Goal: Communication & Community: Share content

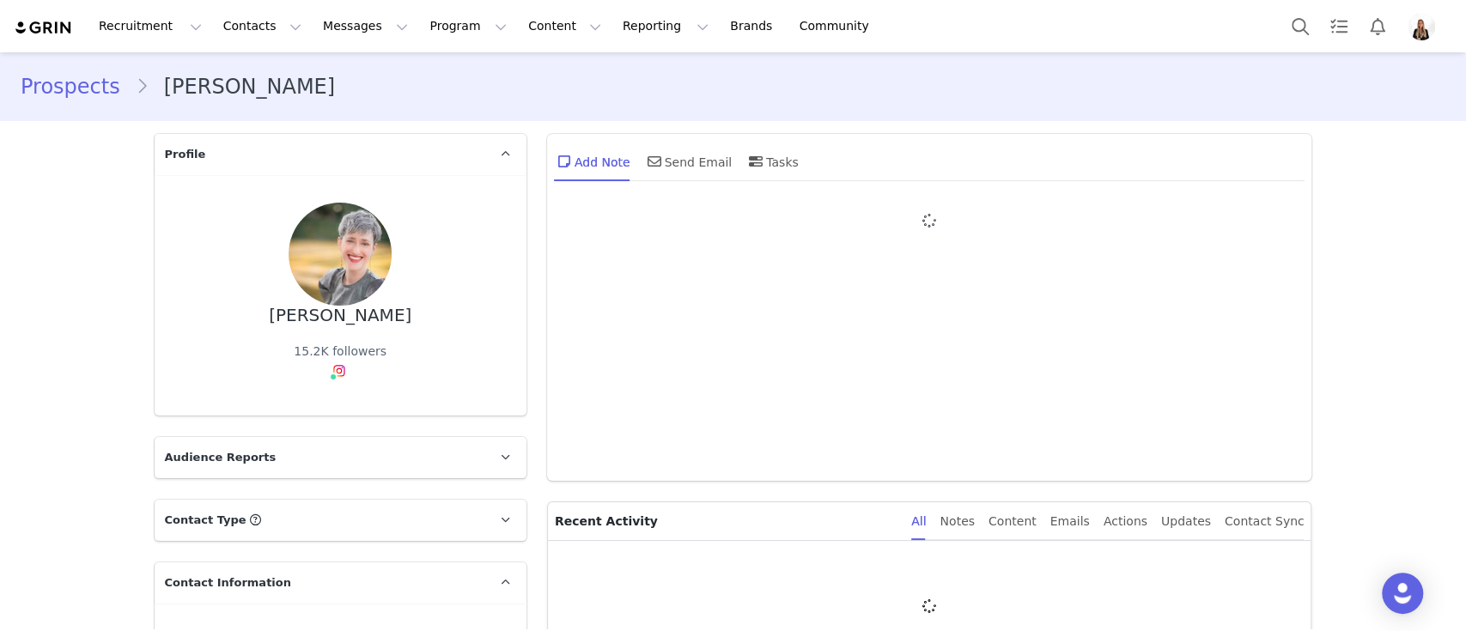
type input "+1 ([GEOGRAPHIC_DATA])"
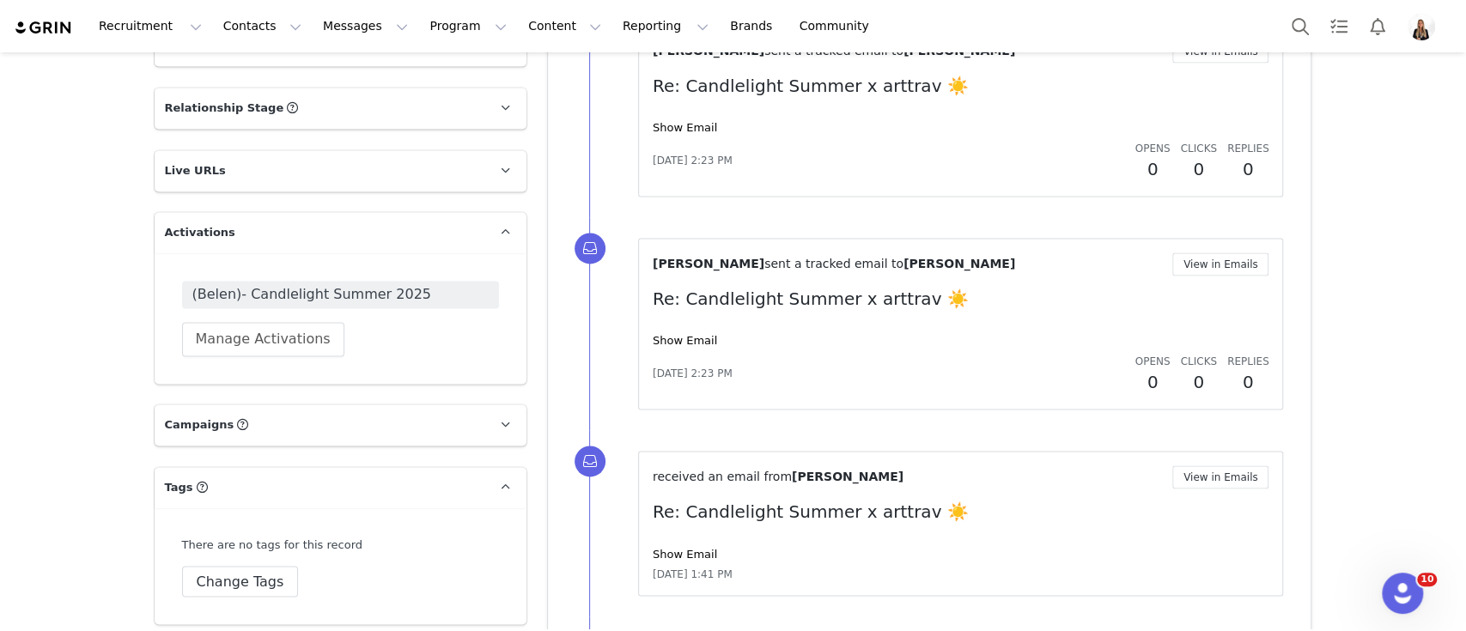
scroll to position [1734, 0]
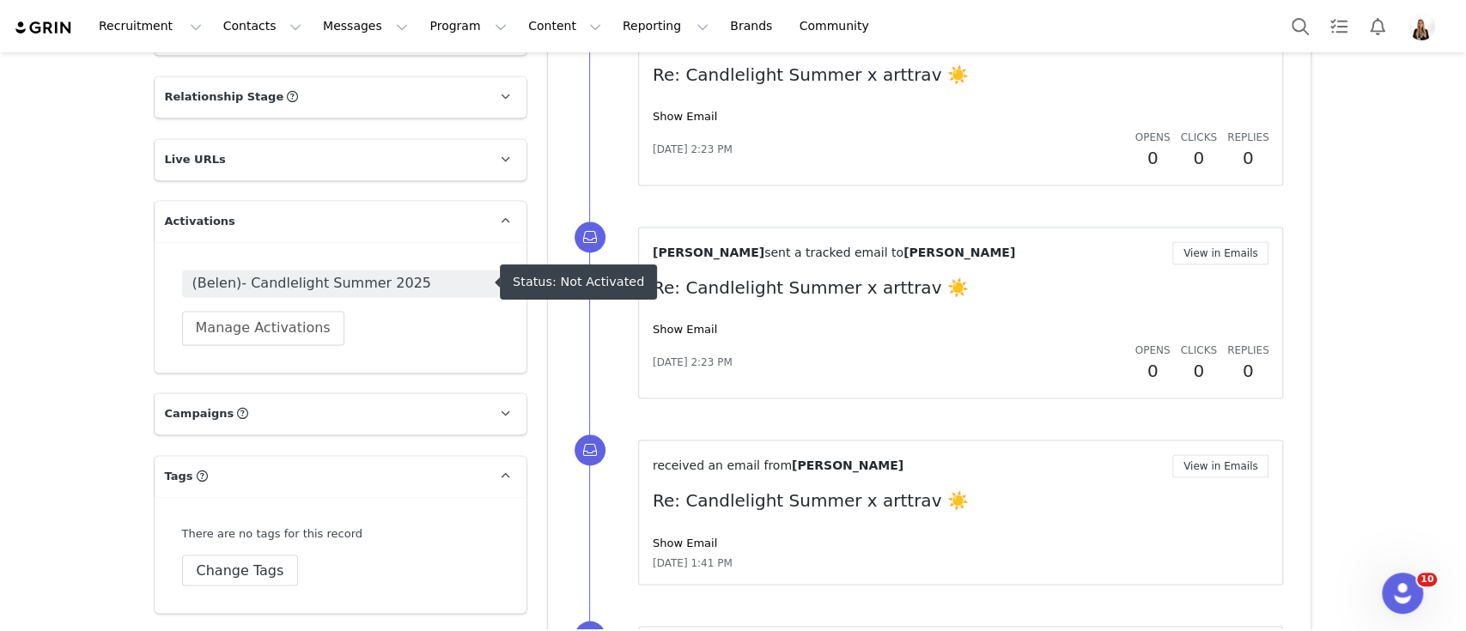
click at [406, 288] on span "(Belen)- Candlelight Summer 2025" at bounding box center [340, 283] width 296 height 21
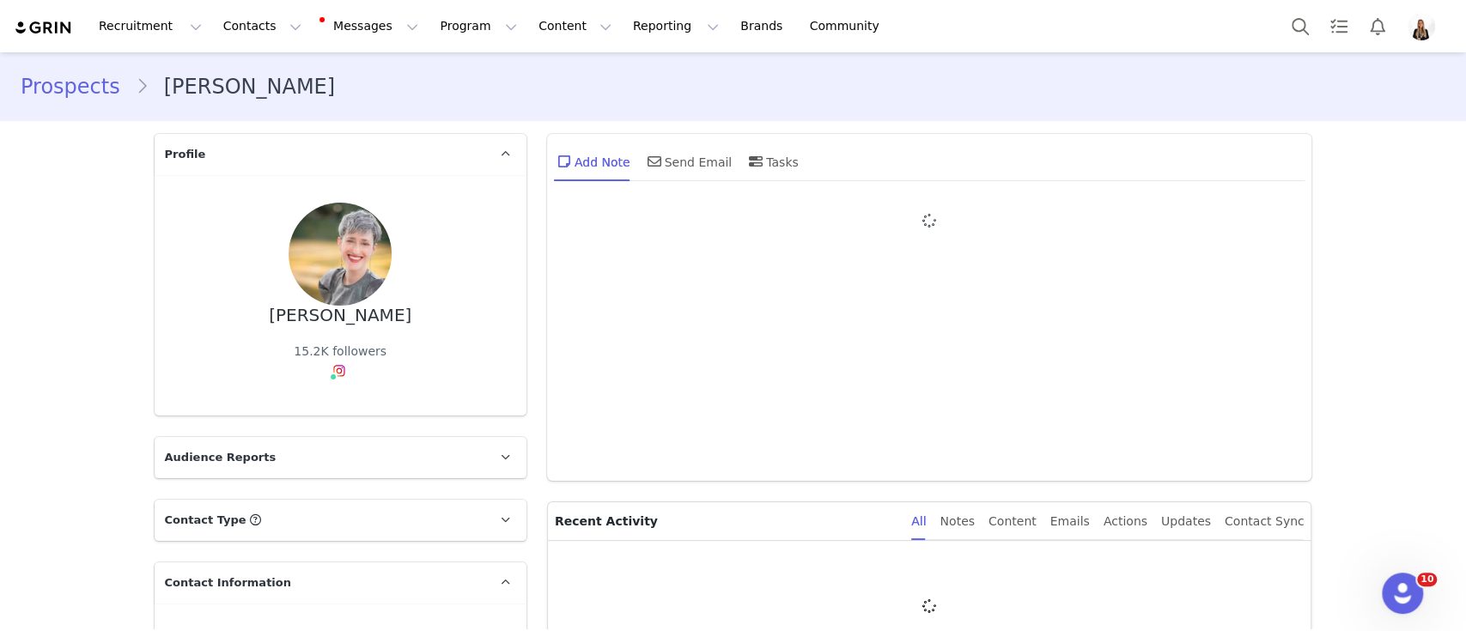
type input "+1 ([GEOGRAPHIC_DATA])"
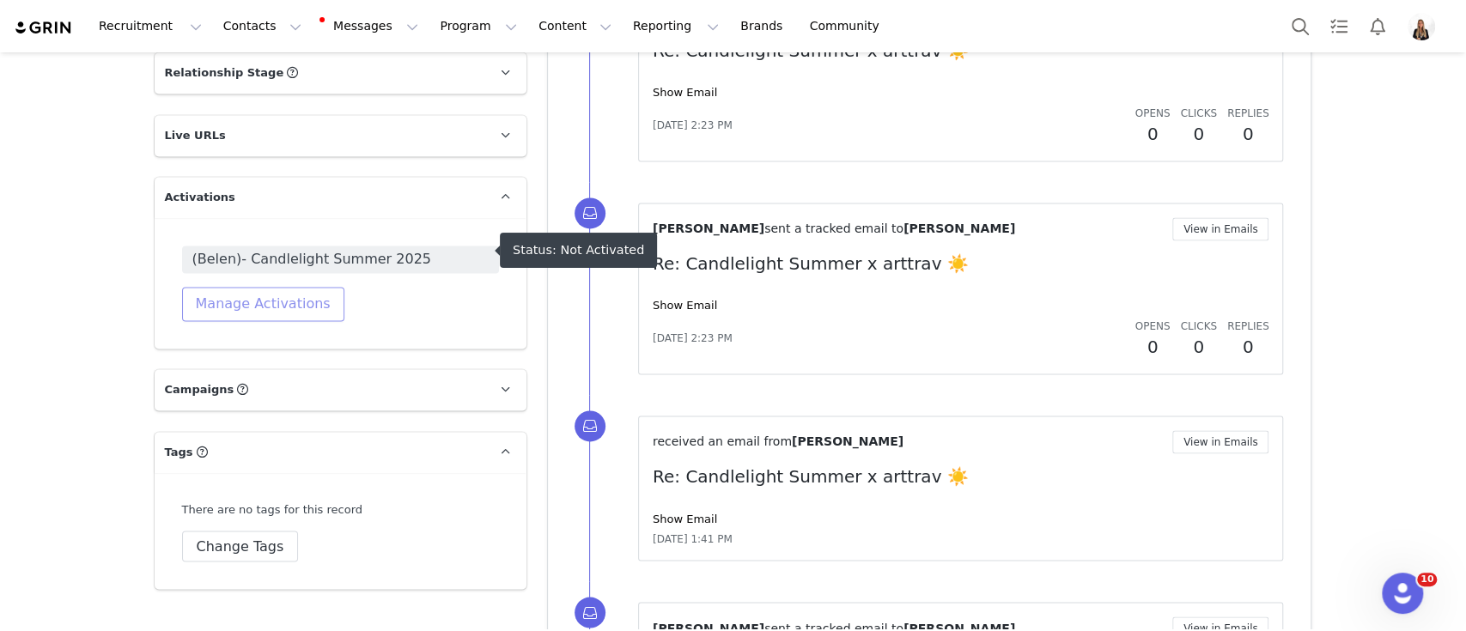
scroll to position [1987, 0]
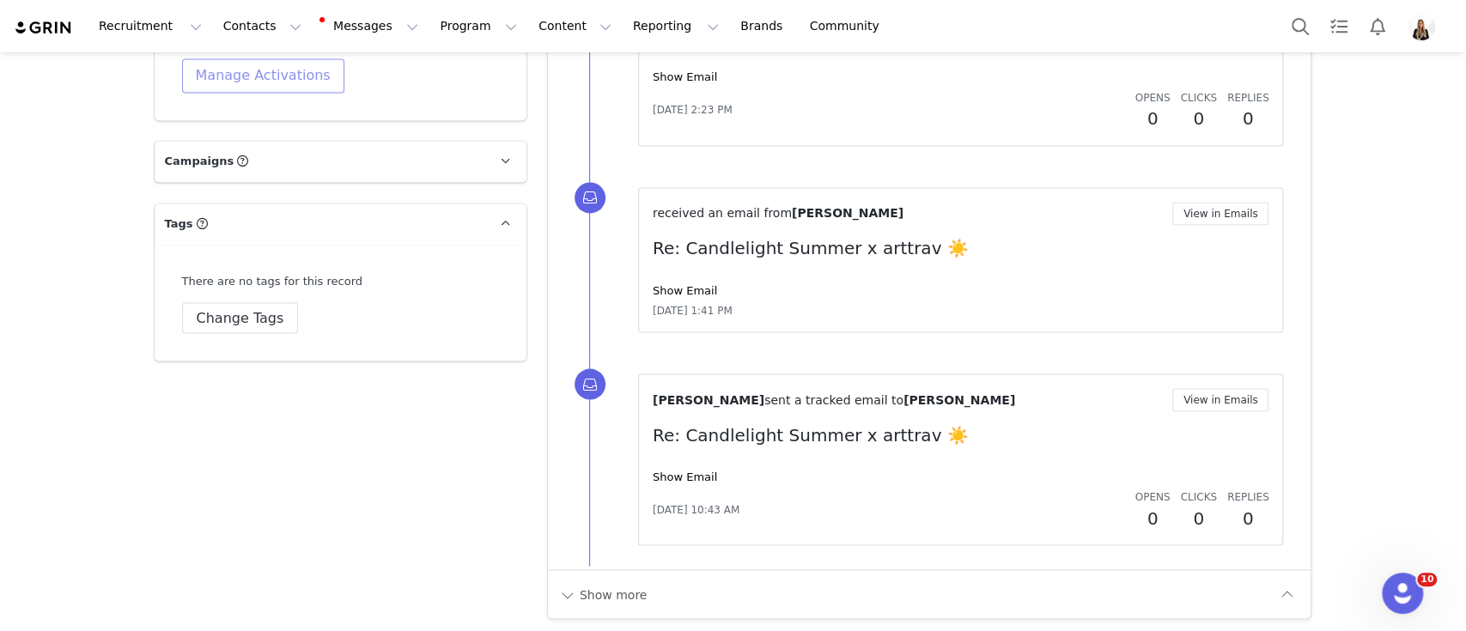
click at [240, 91] on button "Manage Activations" at bounding box center [263, 75] width 162 height 34
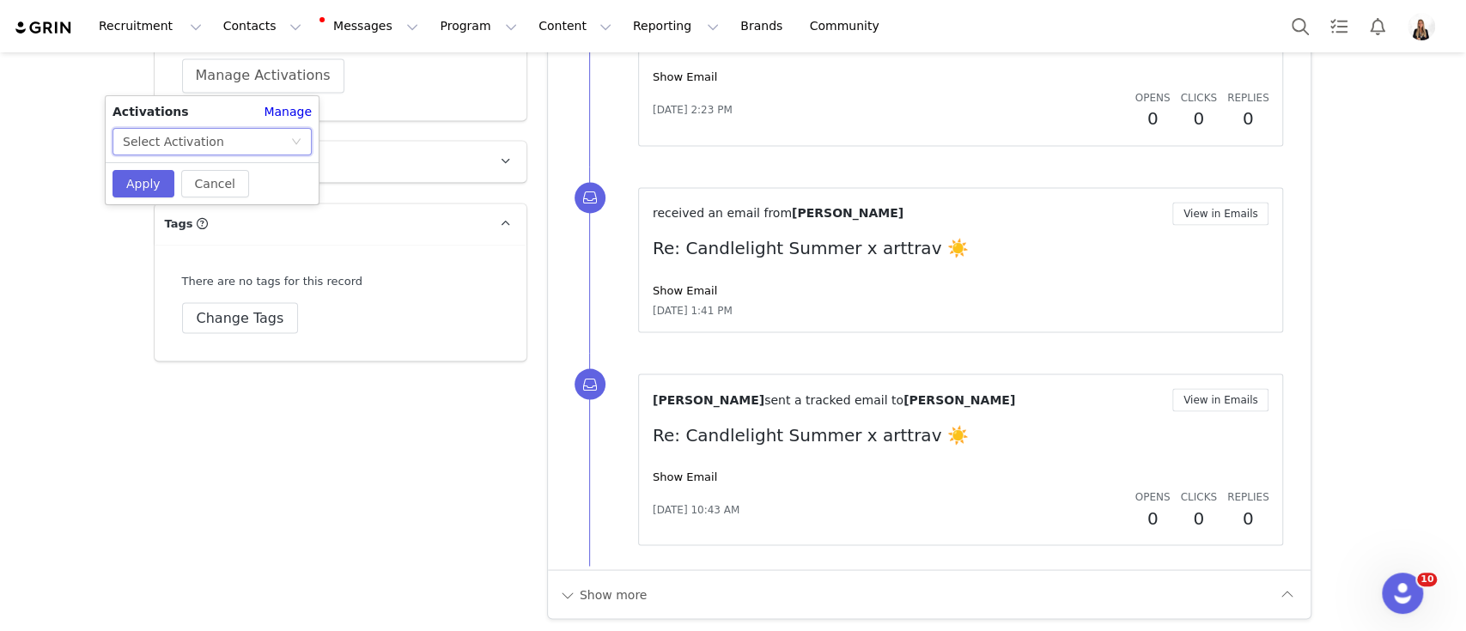
click at [282, 148] on div "Select Activation" at bounding box center [206, 142] width 167 height 26
click at [266, 150] on div "Select Activation" at bounding box center [206, 142] width 167 height 26
click at [291, 137] on icon "icon: down" at bounding box center [296, 143] width 10 height 12
click at [291, 137] on icon "icon: down" at bounding box center [296, 142] width 10 height 10
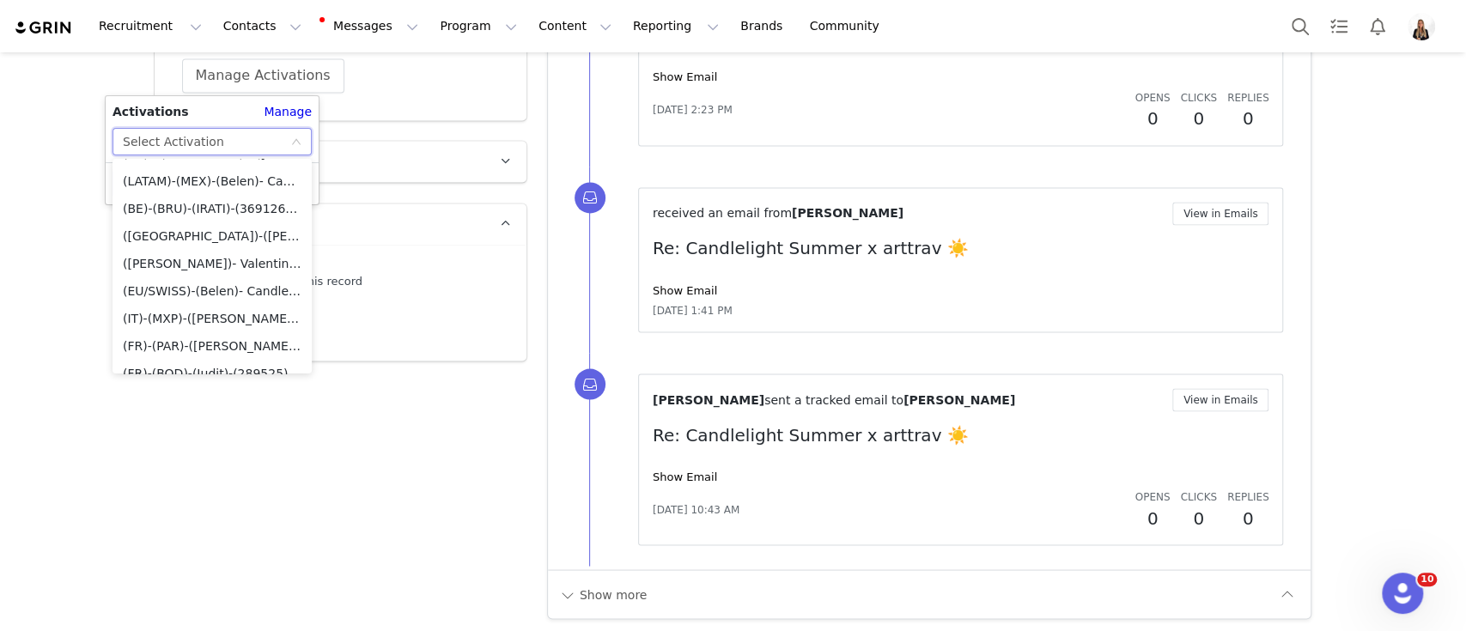
scroll to position [2061, 0]
click at [228, 181] on li "(EU/SWISS)-(Belen)- Candlelight Warm Leads" at bounding box center [211, 175] width 199 height 27
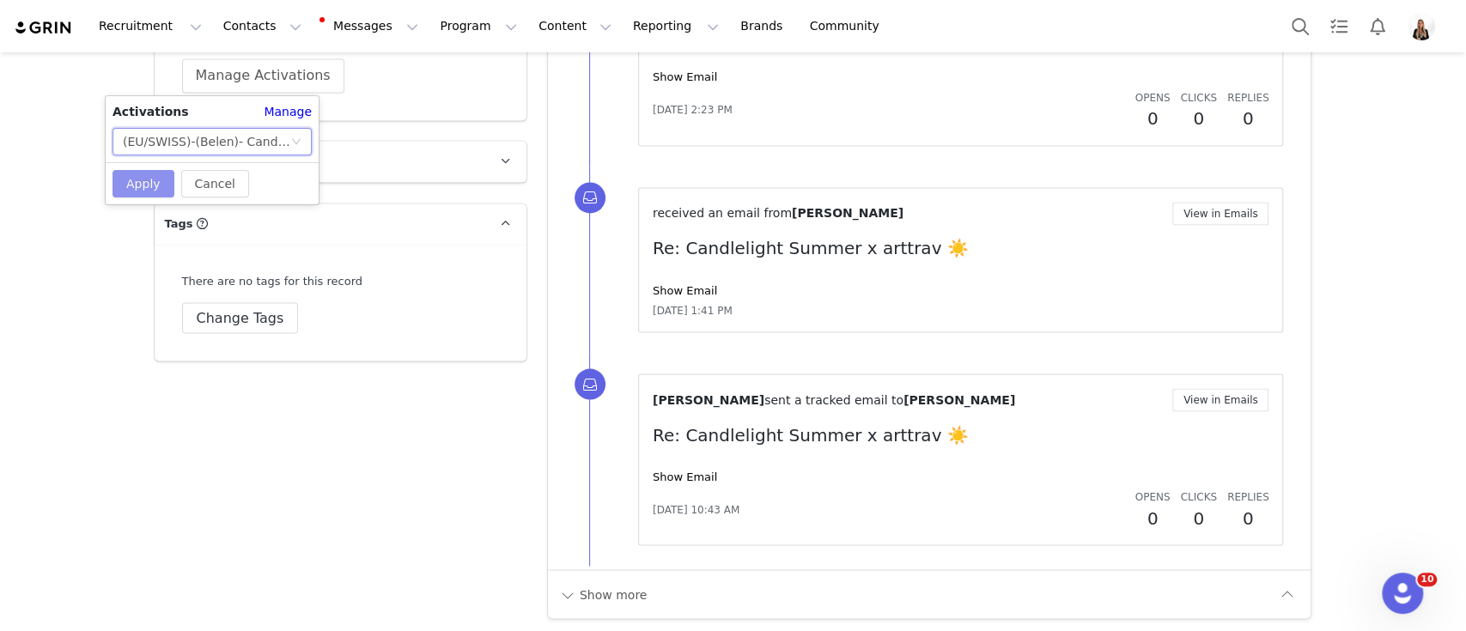
click at [143, 182] on button "Apply" at bounding box center [143, 183] width 62 height 27
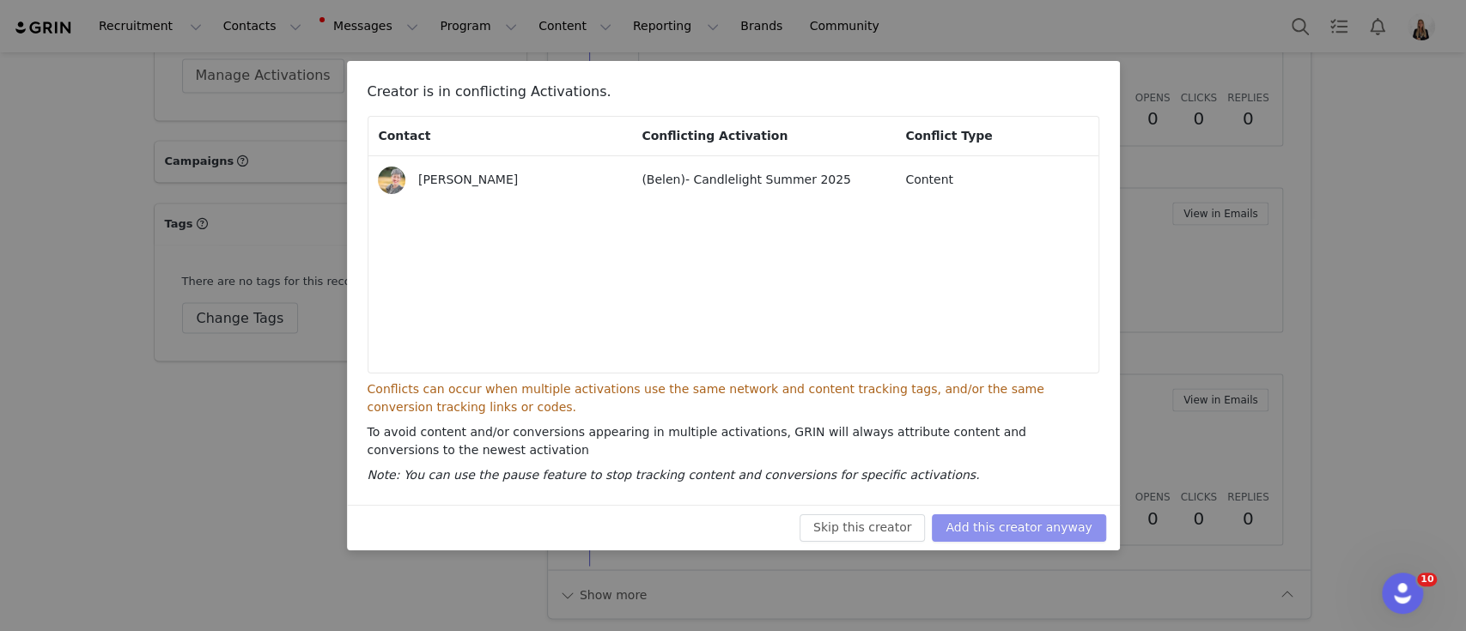
click at [985, 521] on button "Add this creator anyway" at bounding box center [1018, 527] width 173 height 27
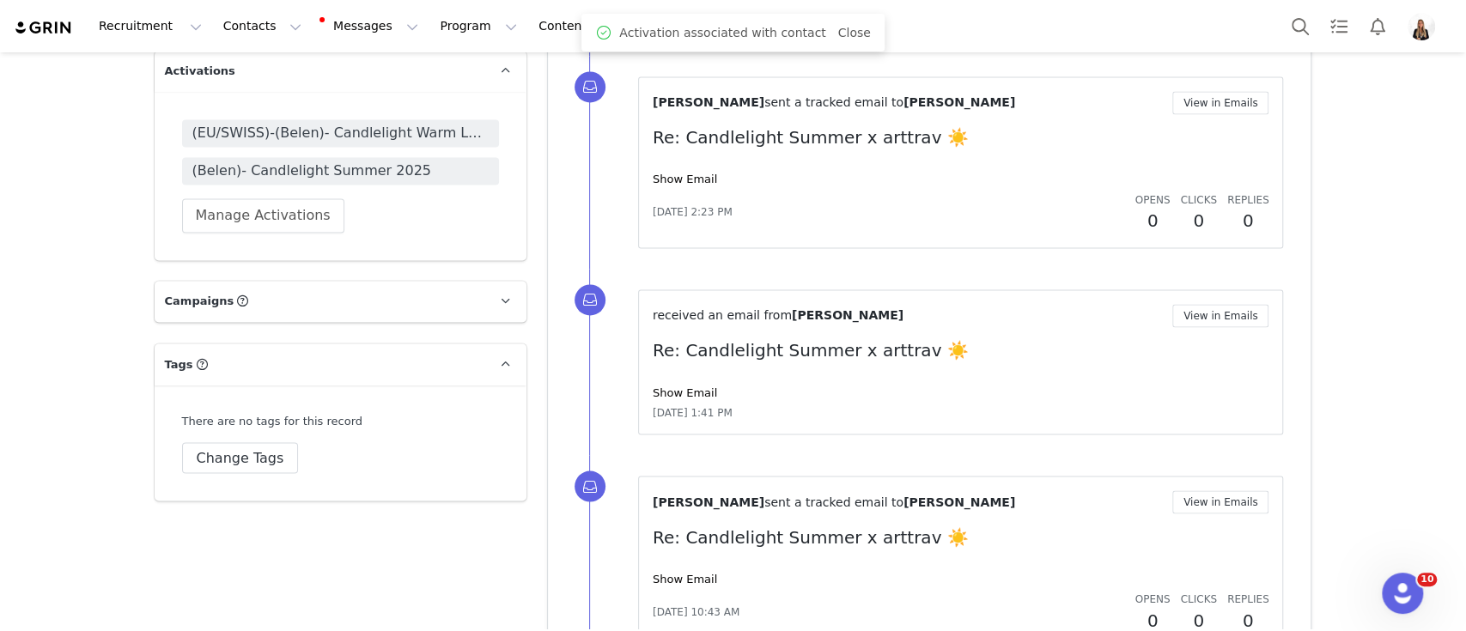
scroll to position [1758, 0]
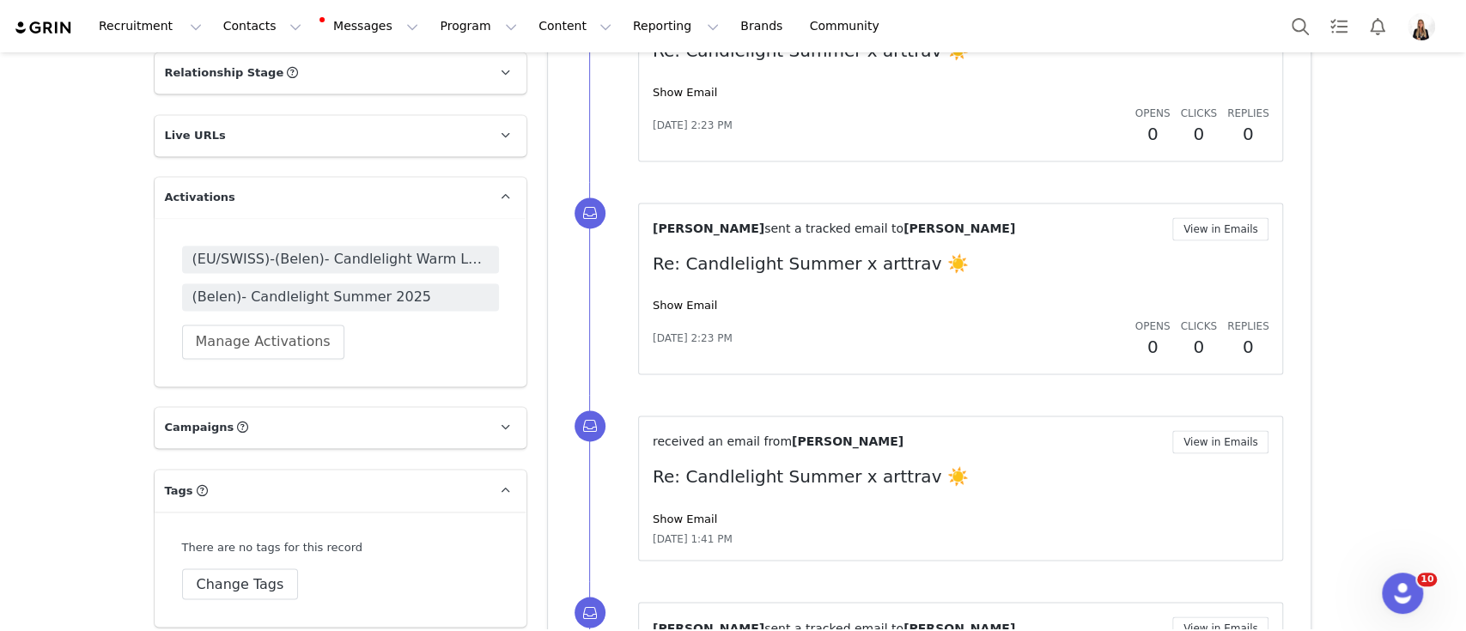
click at [444, 258] on span "(EU/SWISS)-(Belen)- Candlelight Warm Leads" at bounding box center [340, 259] width 296 height 21
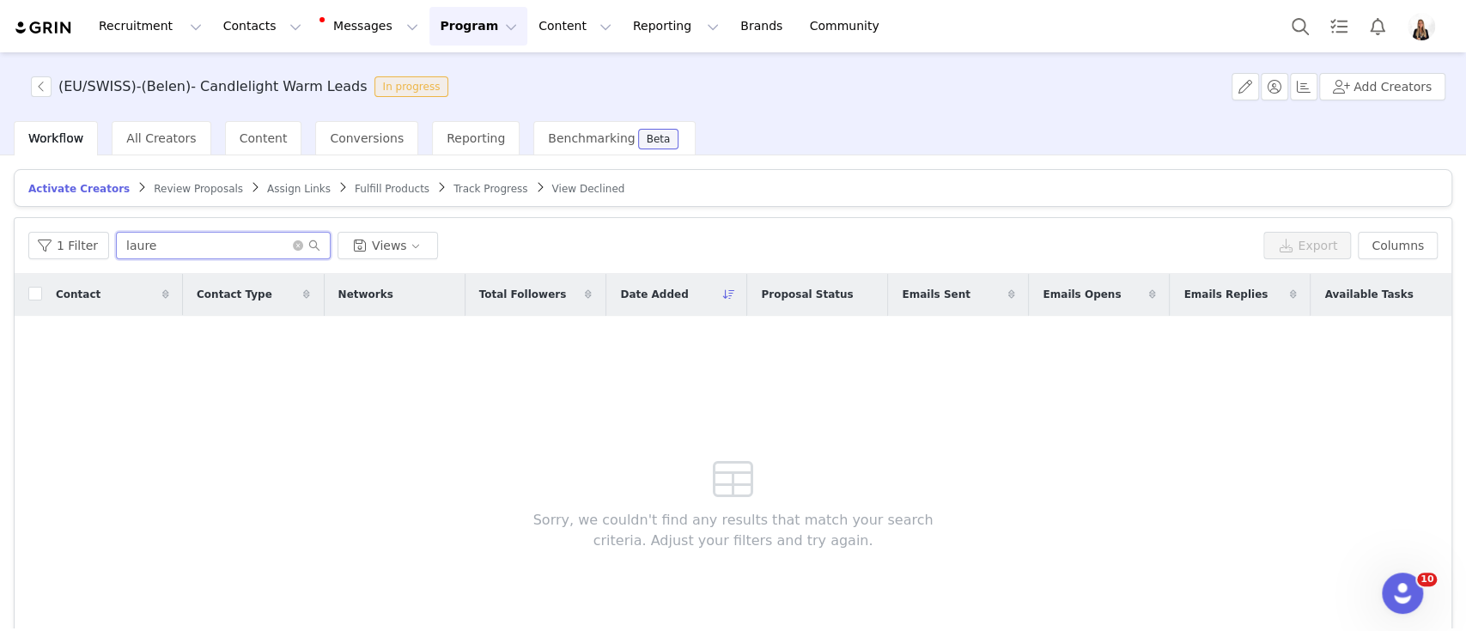
click at [156, 244] on input "laure" at bounding box center [223, 245] width 215 height 27
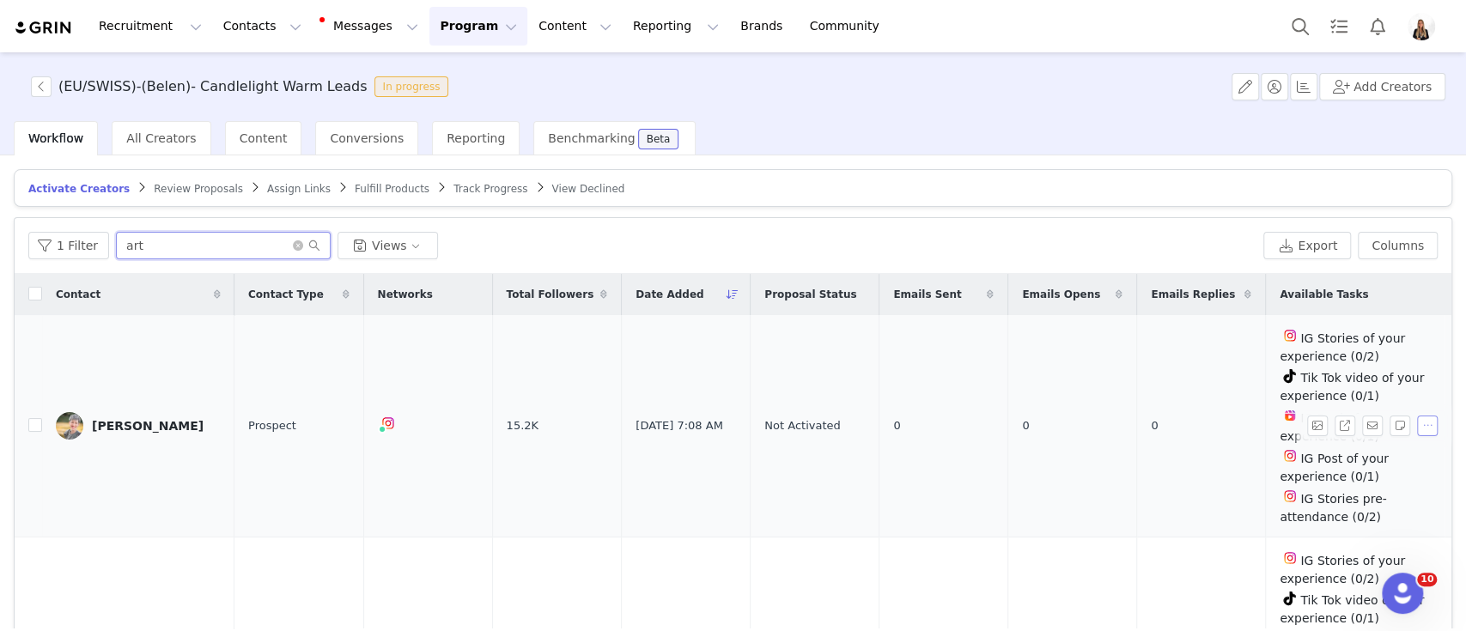
type input "art"
click at [1417, 420] on button "button" at bounding box center [1427, 426] width 21 height 21
click at [1348, 440] on li "Activate Creators" at bounding box center [1341, 453] width 145 height 27
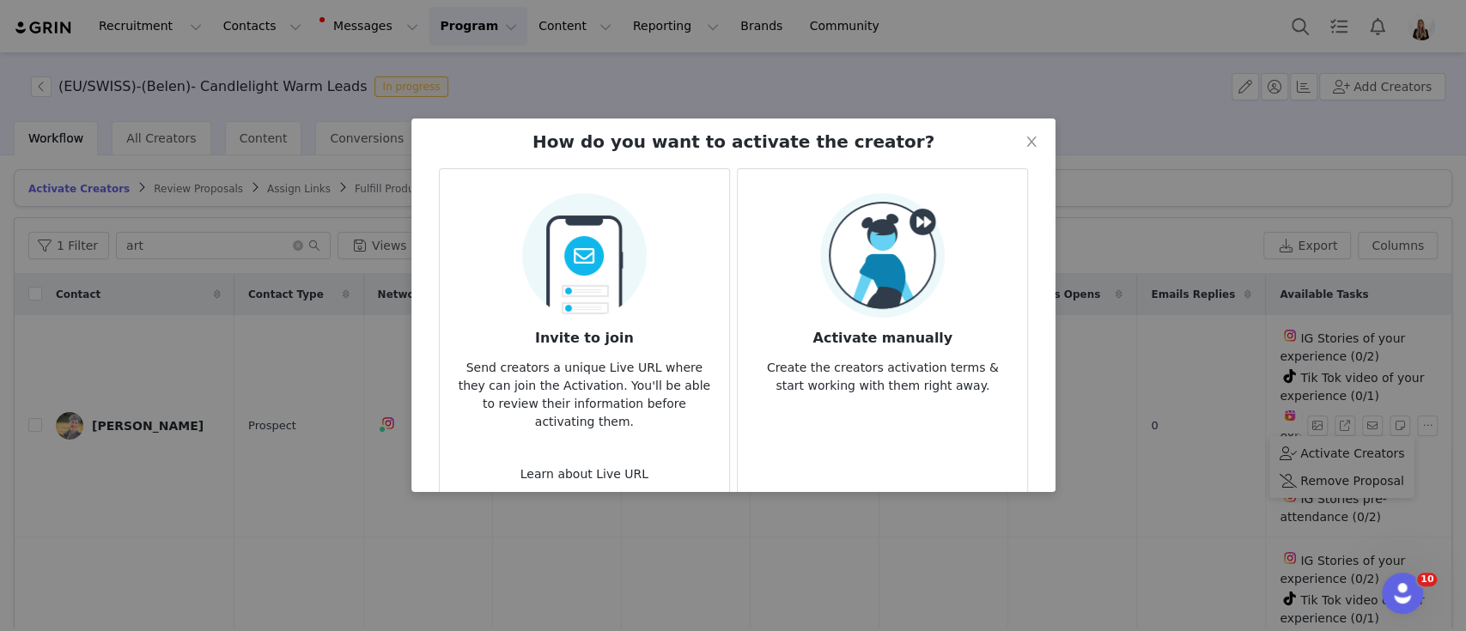
click at [929, 404] on article "Activate manually Create the creators activation terms & start working with the…" at bounding box center [882, 335] width 291 height 334
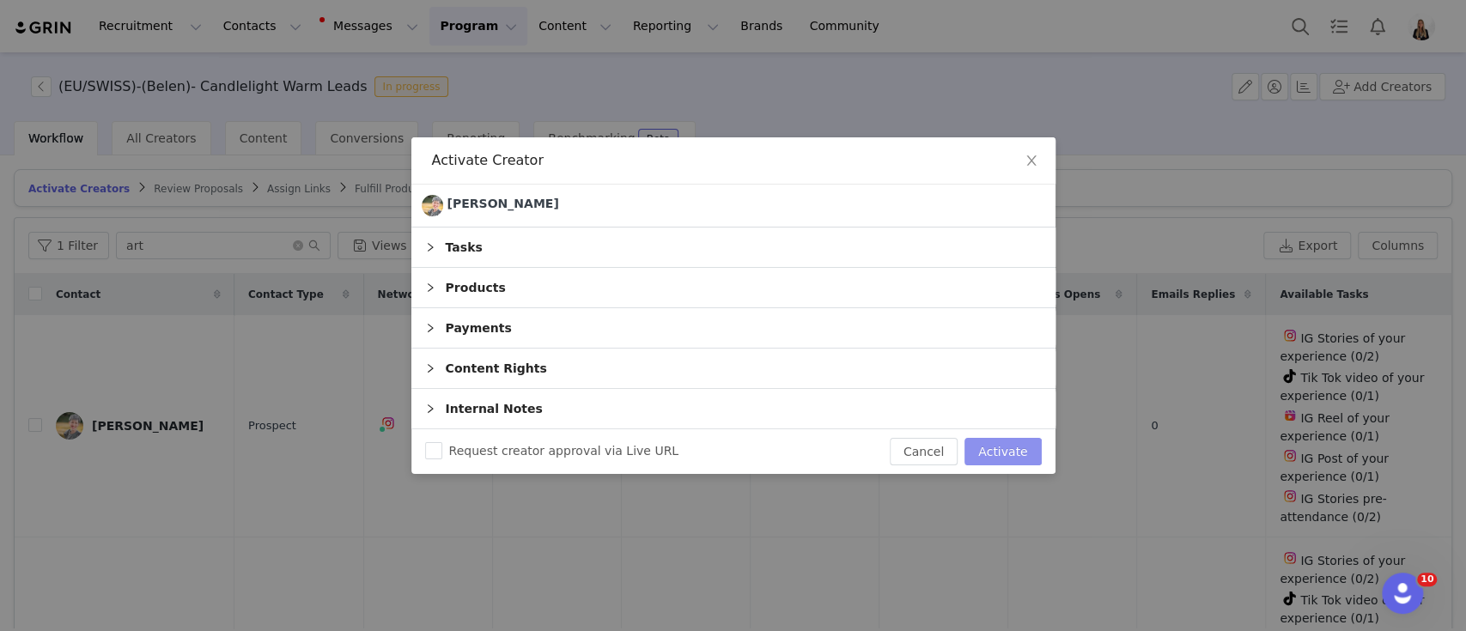
click at [981, 454] on button "Activate" at bounding box center [1002, 451] width 76 height 27
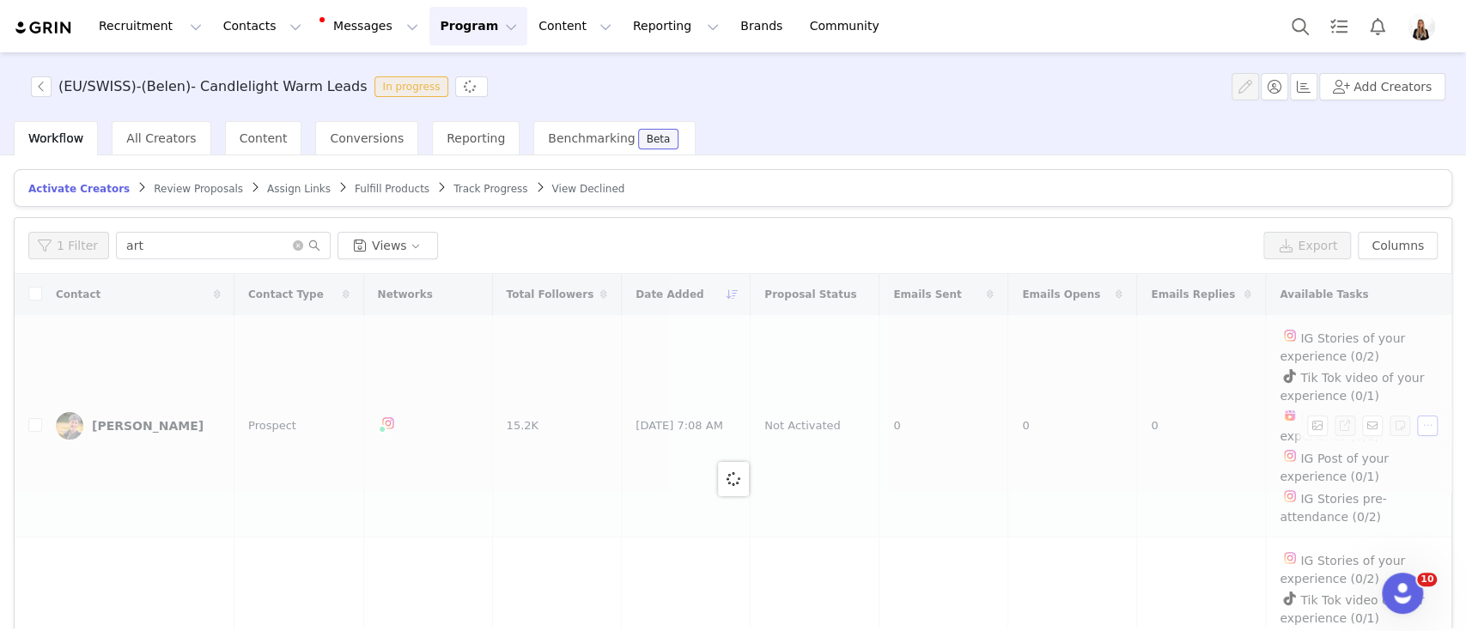
click at [1394, 421] on div at bounding box center [733, 479] width 1436 height 410
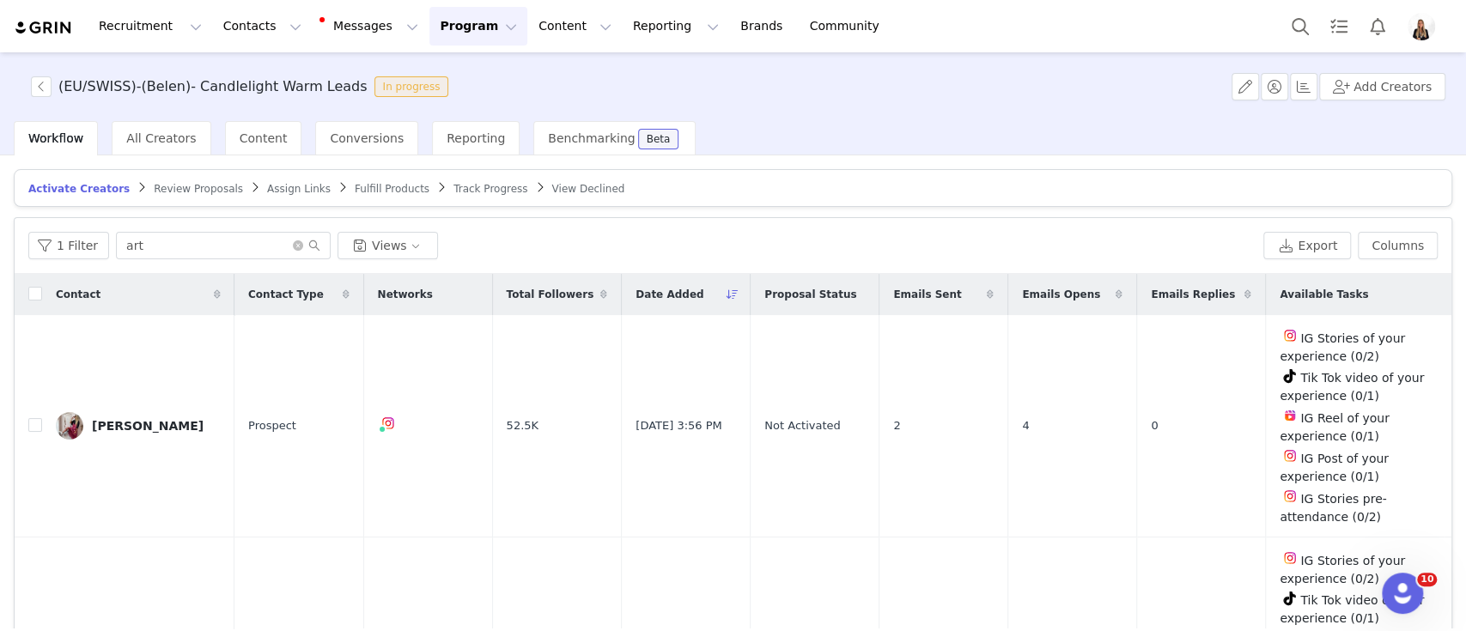
click at [267, 189] on span "Assign Links" at bounding box center [299, 189] width 64 height 12
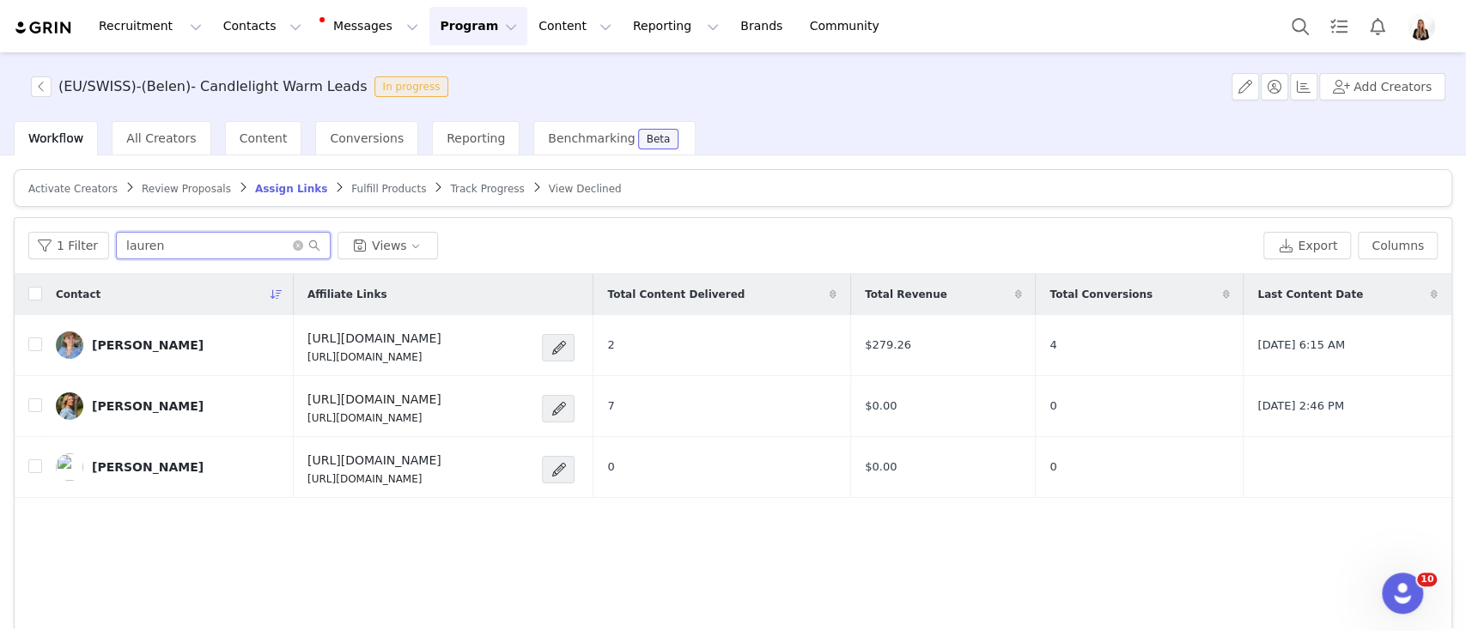
click at [181, 236] on input "lauren" at bounding box center [223, 245] width 215 height 27
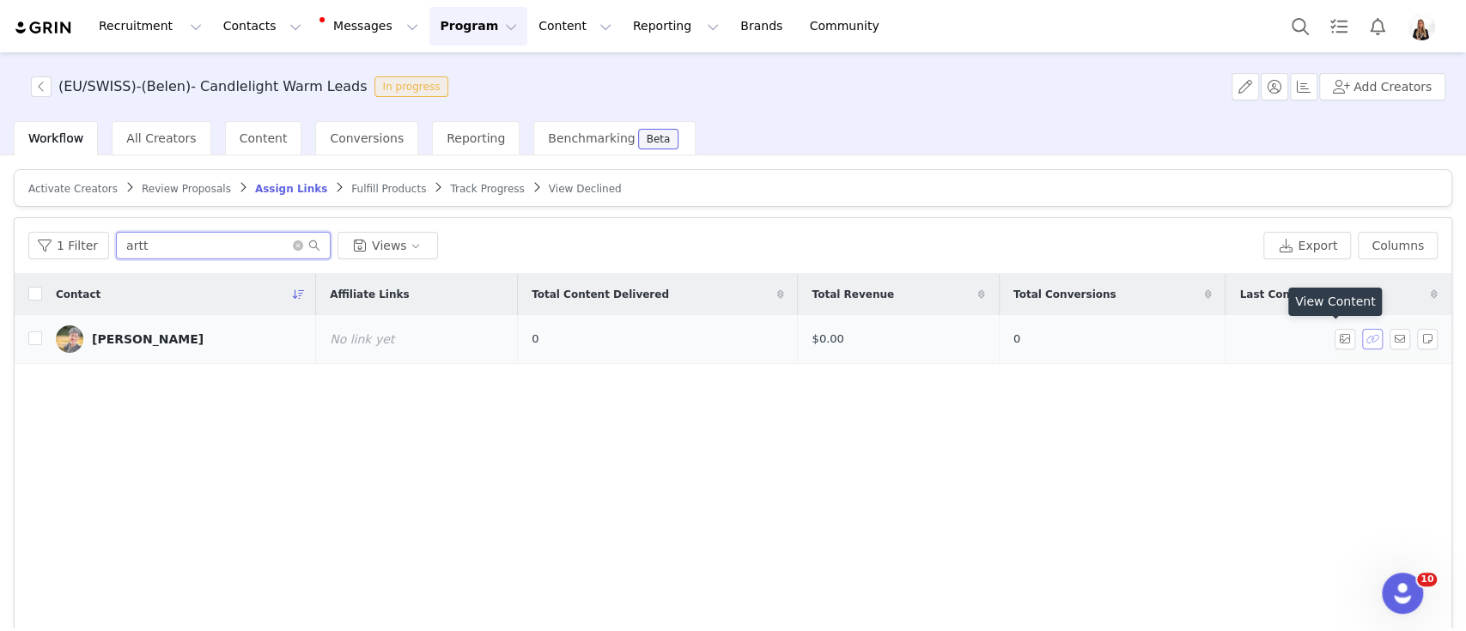
type input "artt"
click at [1362, 340] on button "button" at bounding box center [1372, 339] width 21 height 21
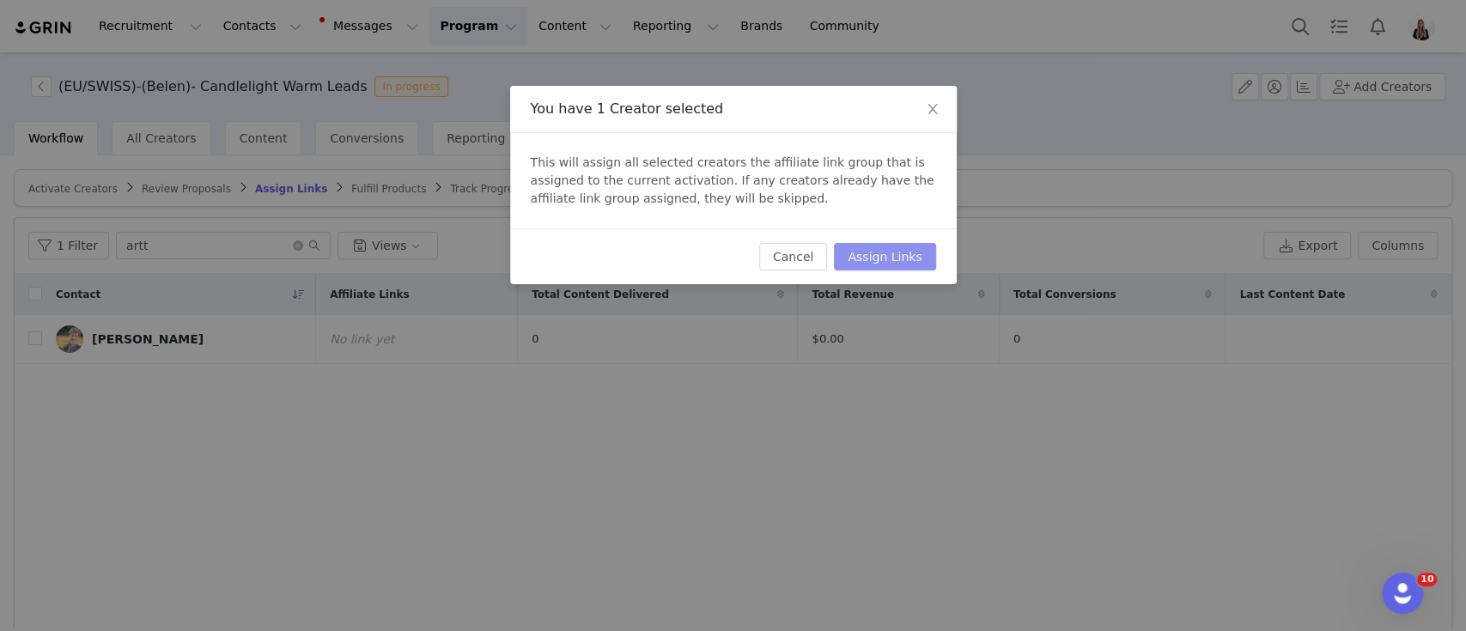
click at [870, 263] on button "Assign Links" at bounding box center [884, 256] width 101 height 27
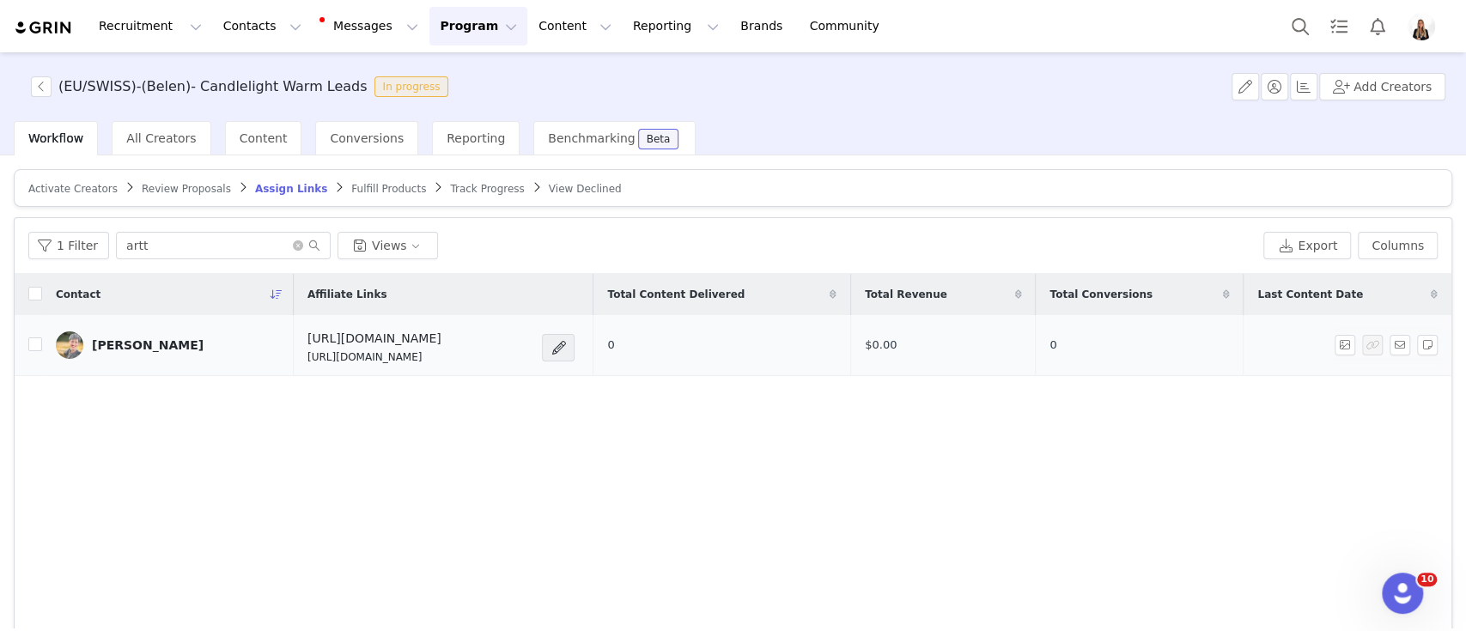
click at [122, 348] on div "Alexandra Korey" at bounding box center [148, 345] width 112 height 14
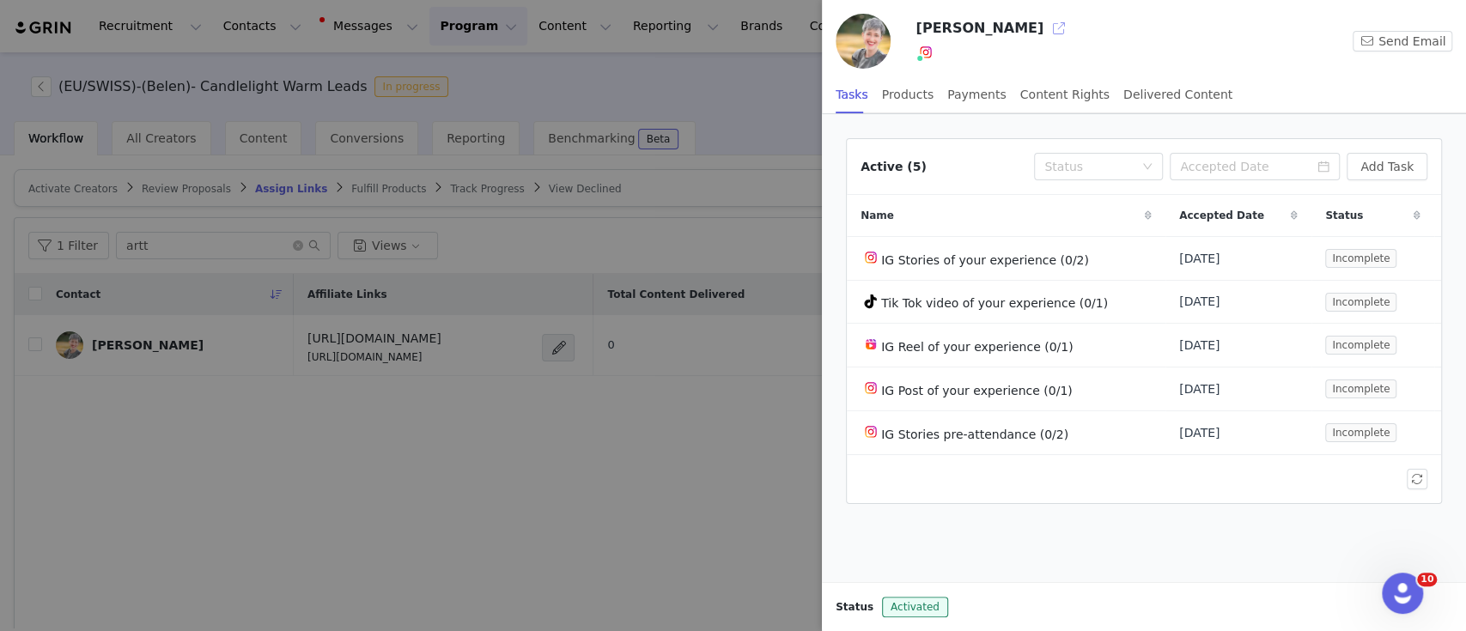
click at [1045, 39] on button "button" at bounding box center [1058, 28] width 27 height 27
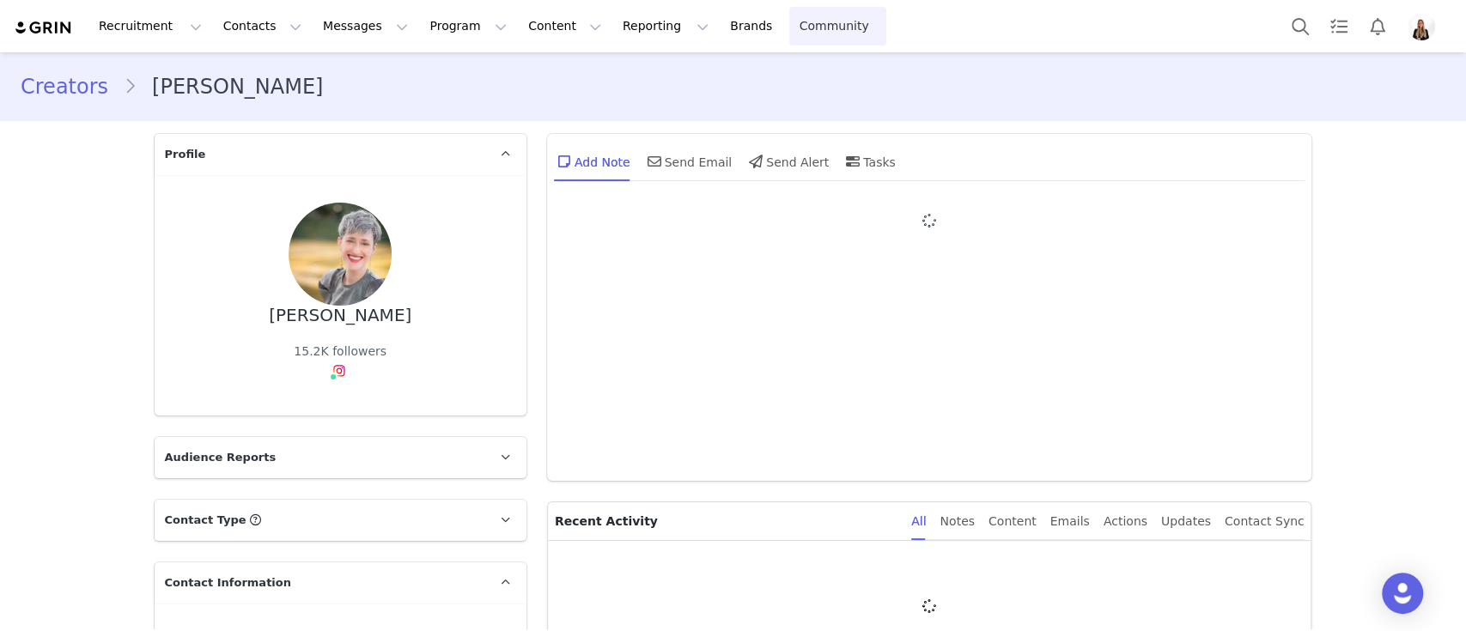
type input "+1 ([GEOGRAPHIC_DATA])"
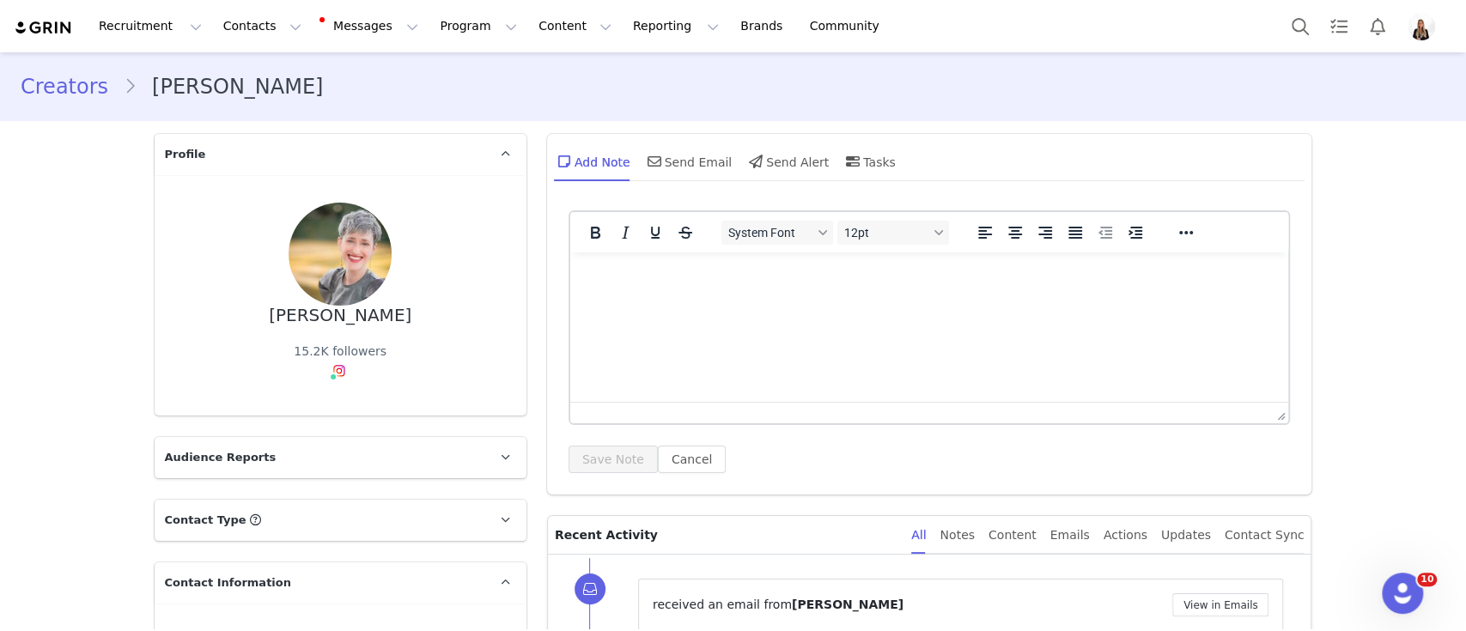
click at [643, 140] on div "Add Note Send Email Send Alert Tasks" at bounding box center [929, 168] width 765 height 68
click at [655, 149] on div "Send Email" at bounding box center [688, 161] width 88 height 41
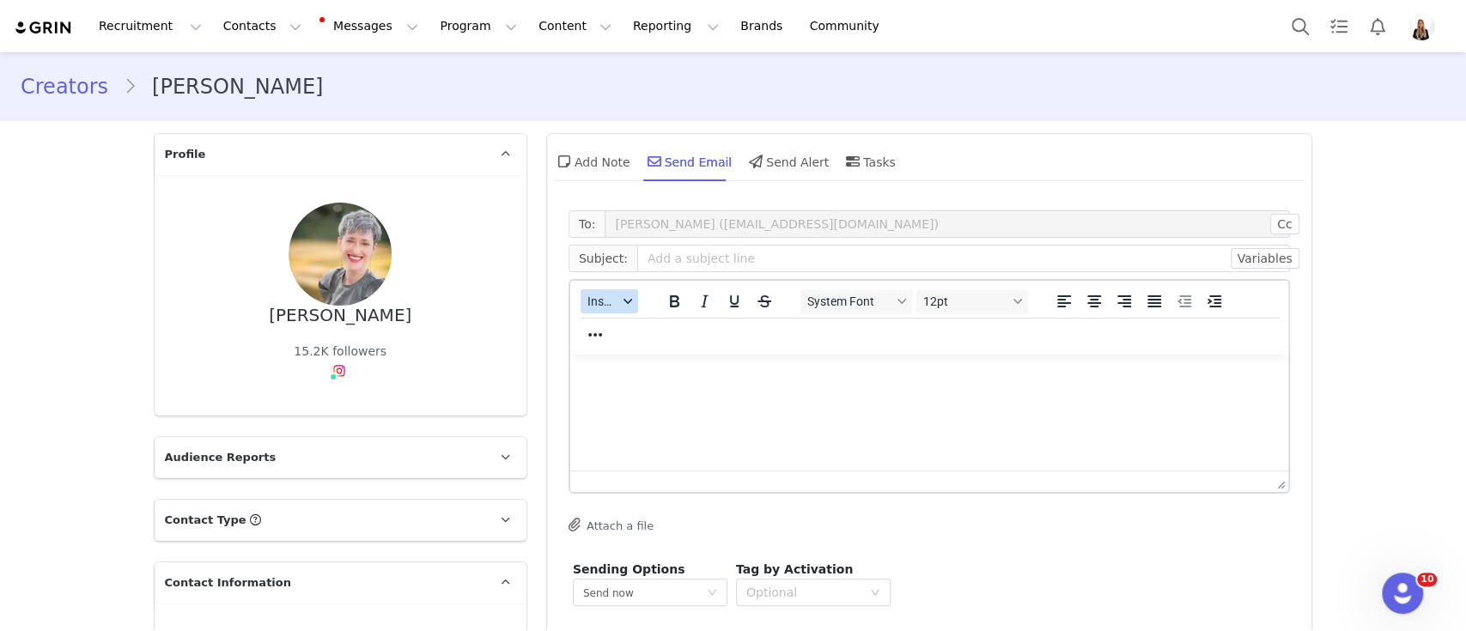
click at [592, 308] on span "Insert" at bounding box center [602, 302] width 30 height 14
click at [630, 331] on div "Insert Template" at bounding box center [663, 331] width 155 height 21
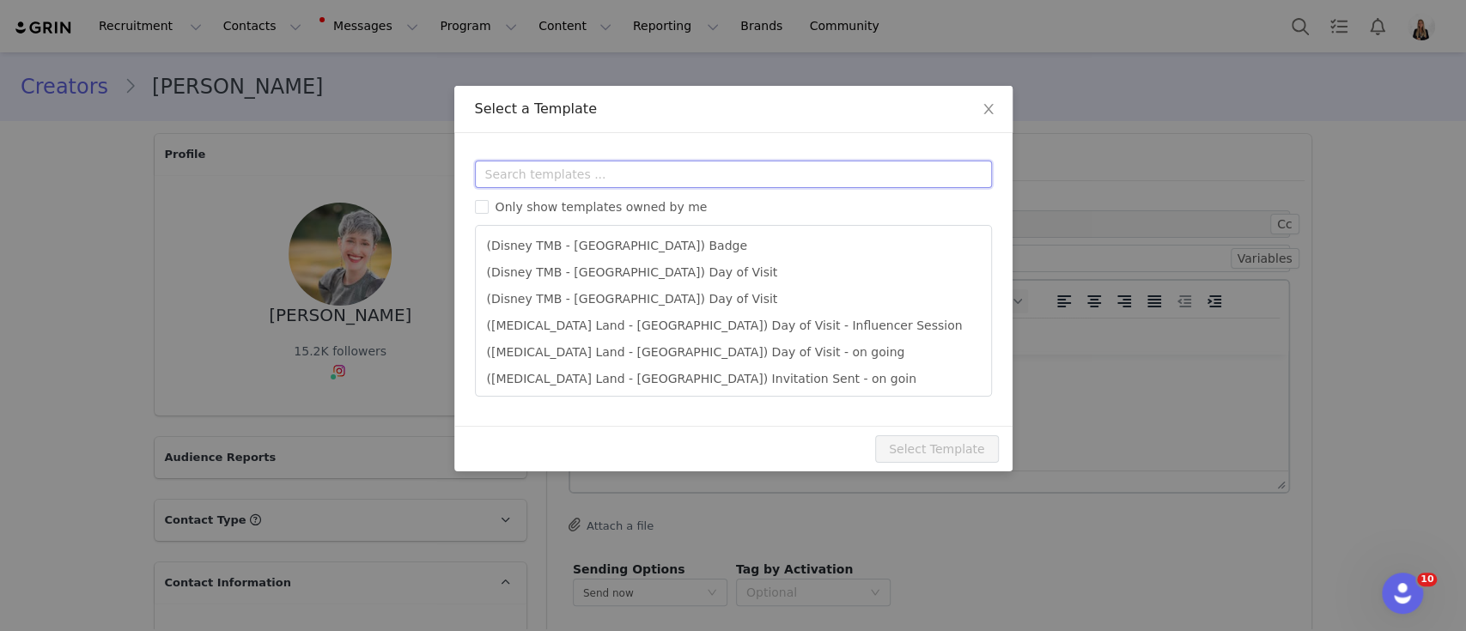
click at [673, 174] on input "text" at bounding box center [733, 174] width 517 height 27
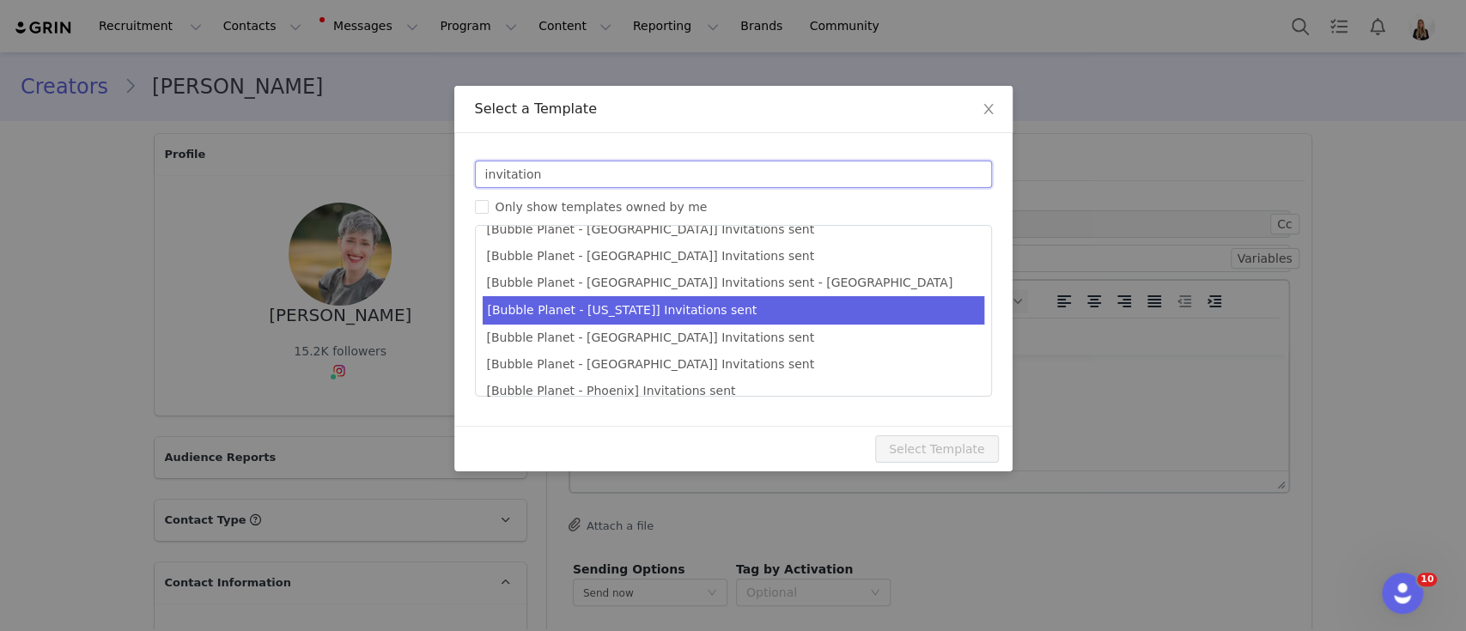
scroll to position [377, 0]
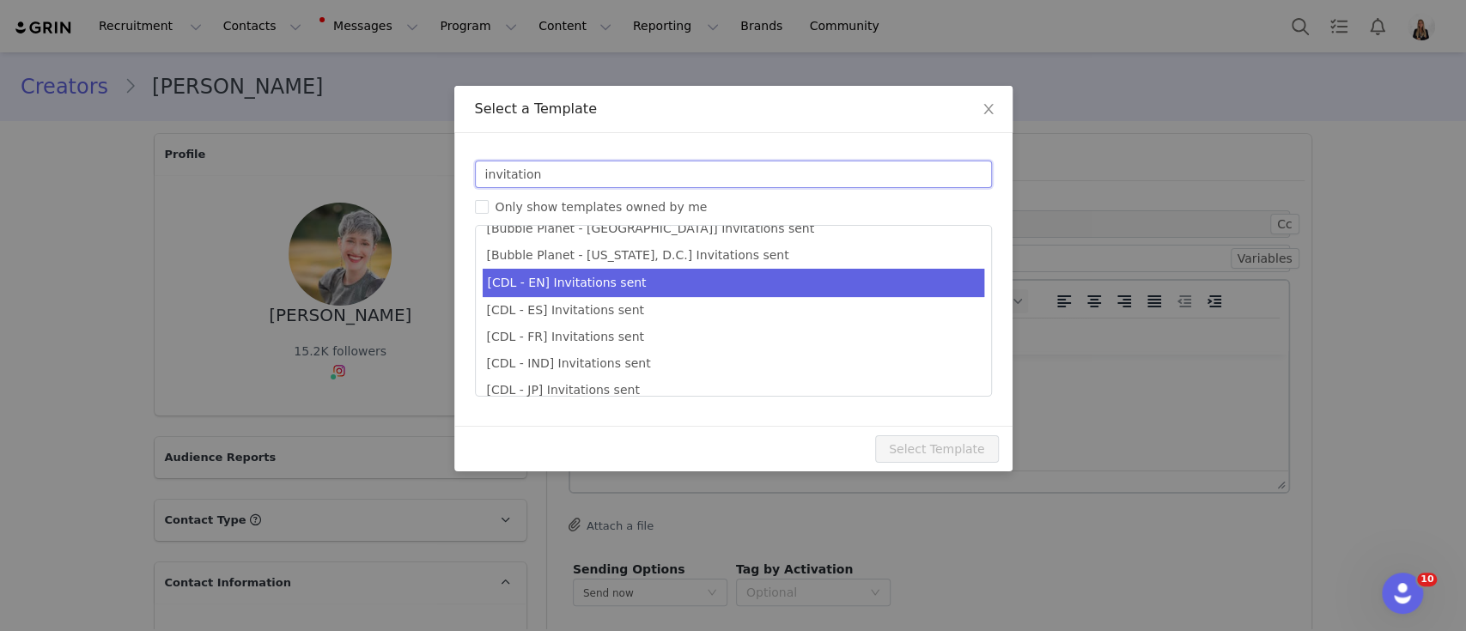
type input "invitation"
click at [611, 283] on li "[CDL - EN] Invitations sent" at bounding box center [733, 283] width 501 height 28
type input "Your invitations for Candlelight have been requested! 🕯️✨"
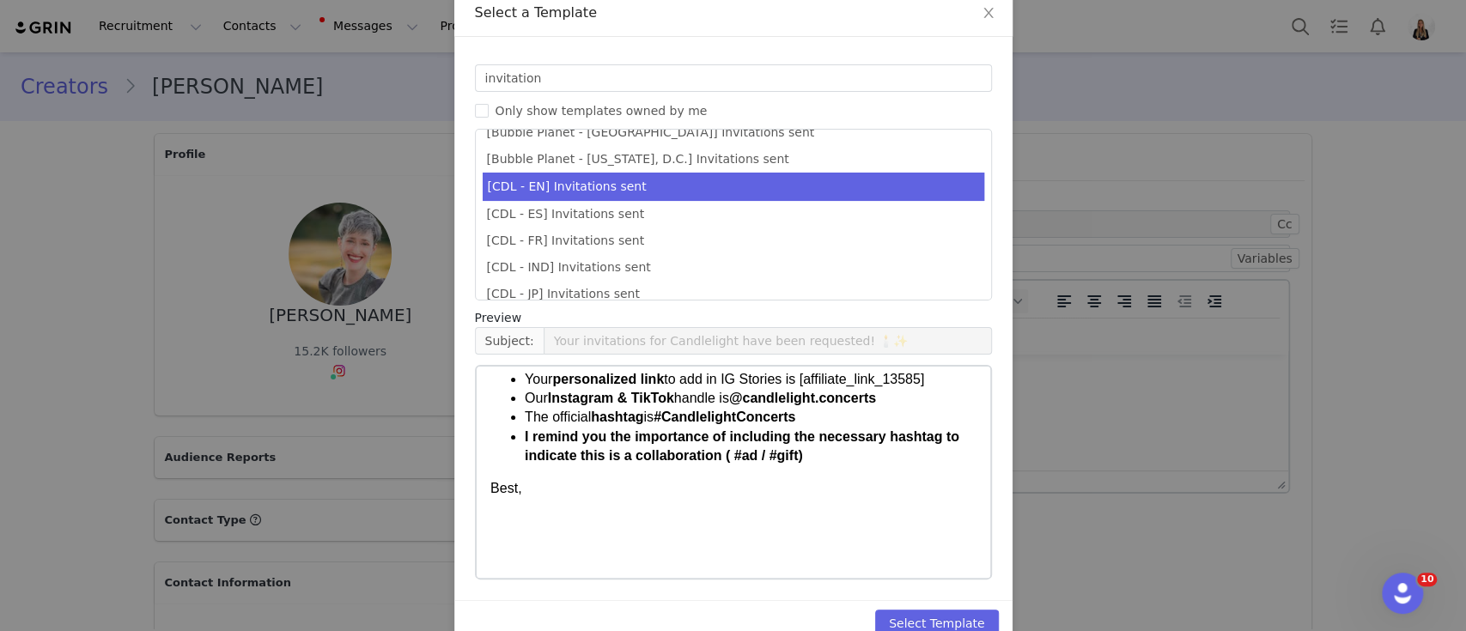
scroll to position [131, 0]
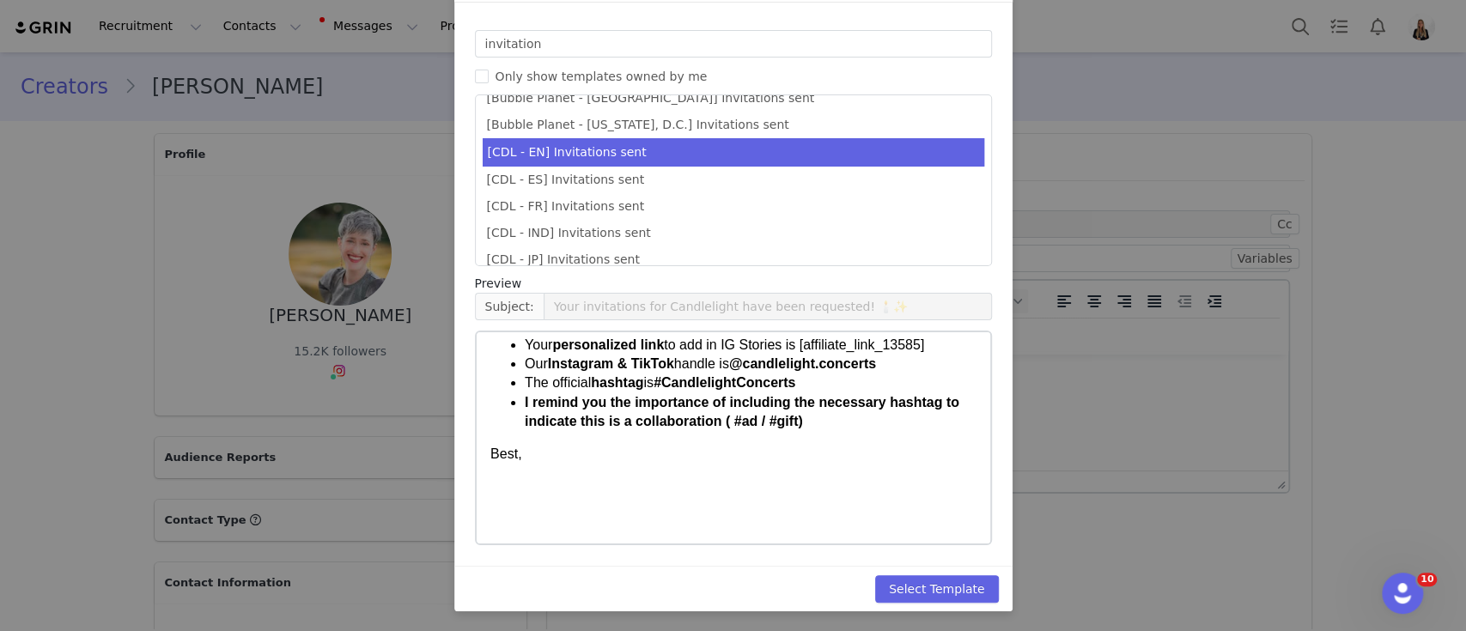
click at [947, 570] on div "Select Template" at bounding box center [733, 589] width 558 height 46
click at [911, 591] on button "Select Template" at bounding box center [937, 588] width 124 height 27
type input "Your invitations for Candlelight have been requested! 🕯️✨"
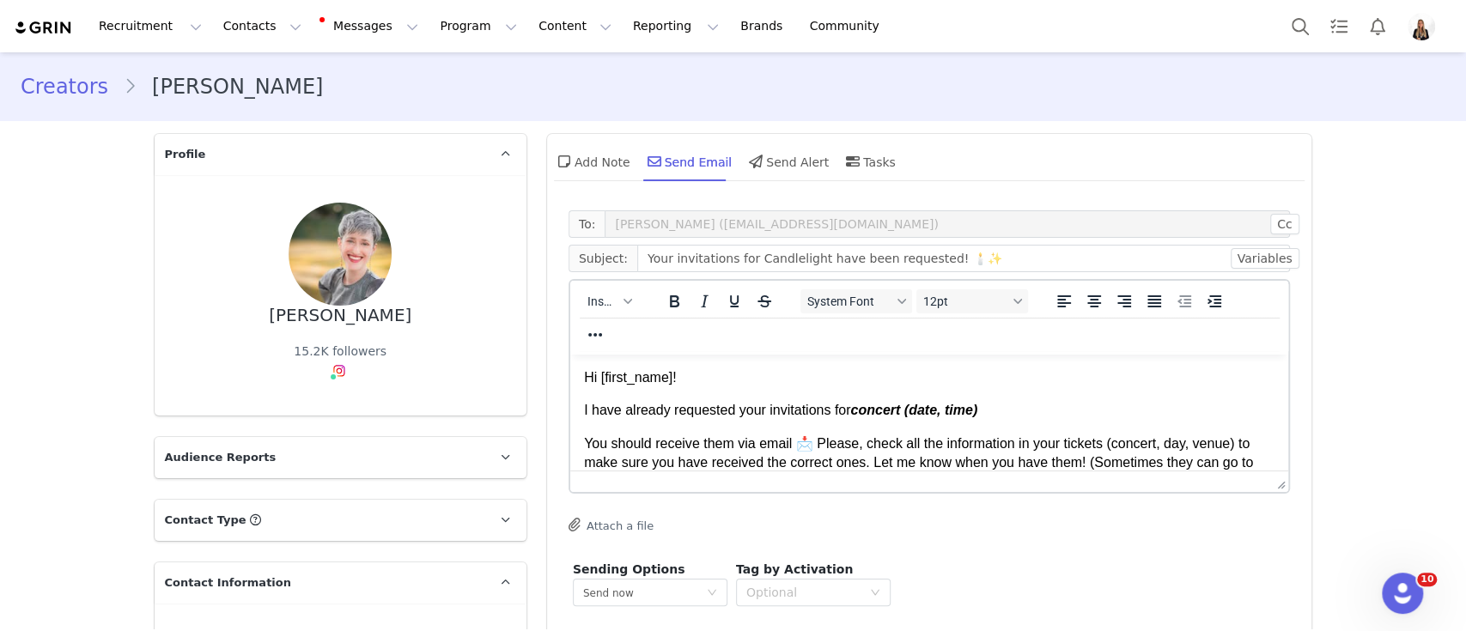
scroll to position [0, 0]
drag, startPoint x: 854, startPoint y: 410, endPoint x: 1035, endPoint y: 383, distance: 182.3
click at [1037, 396] on body "Hi First Name ! I have already requested your invitations for concert (date, ti…" at bounding box center [928, 563] width 691 height 390
paste body "Rich Text Area. Press ALT-0 for help."
click at [864, 409] on p "I have already requested your invitations for Candlelight: Coldplay & Imagine D…" at bounding box center [928, 410] width 691 height 19
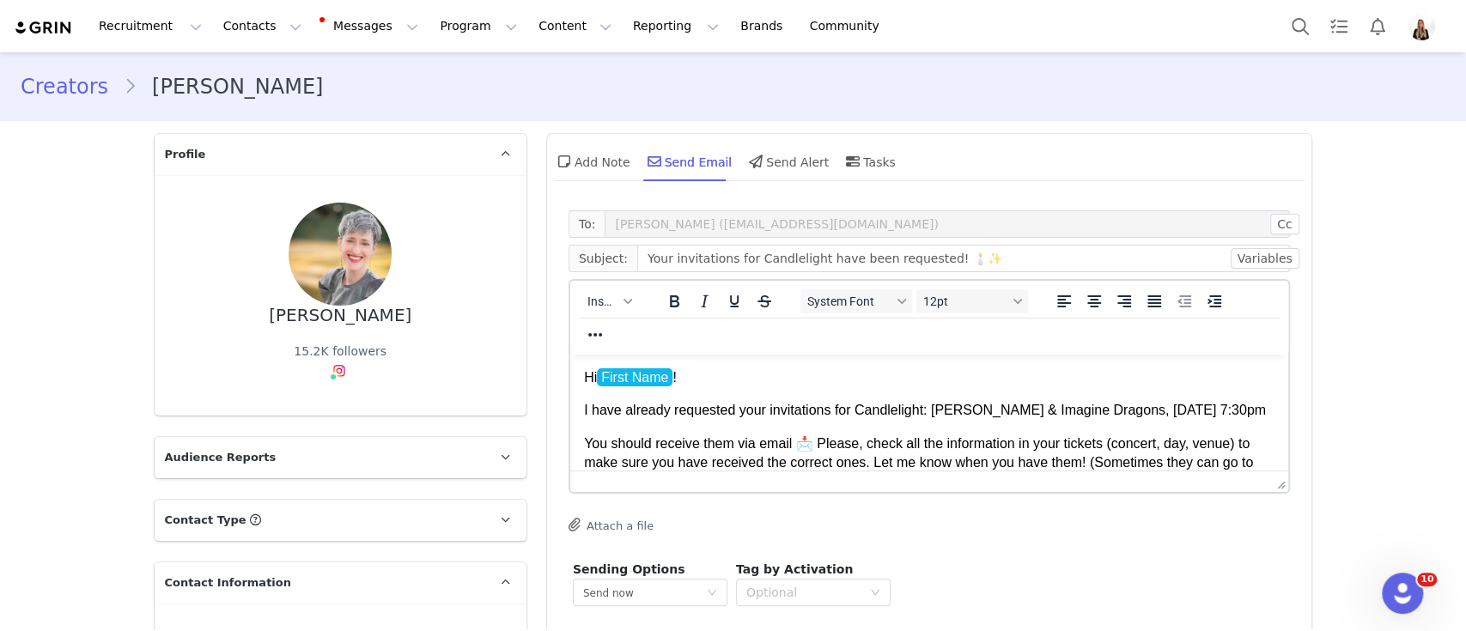
drag, startPoint x: 856, startPoint y: 407, endPoint x: 1285, endPoint y: 405, distance: 429.3
click at [1285, 405] on html "Hi First Name ! I have already requested your invitations for Candlelight: Cold…" at bounding box center [928, 563] width 719 height 417
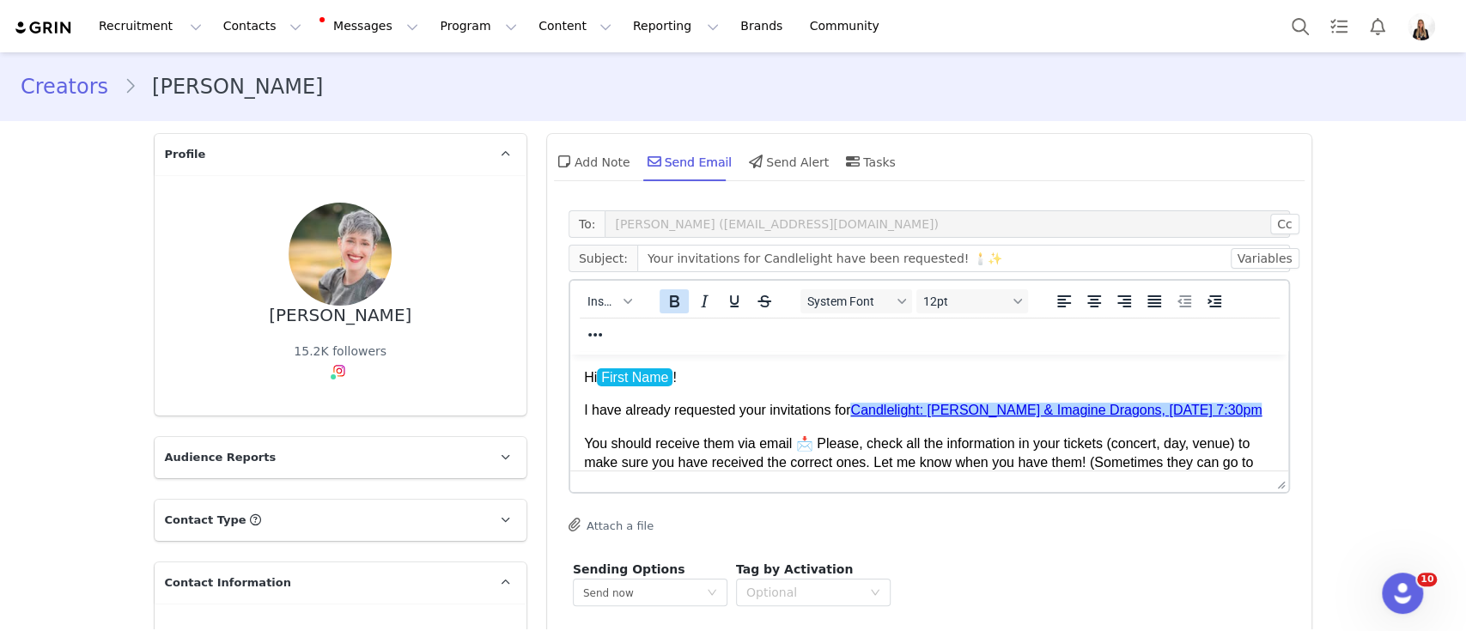
click at [663, 303] on icon "Bold" at bounding box center [673, 301] width 21 height 21
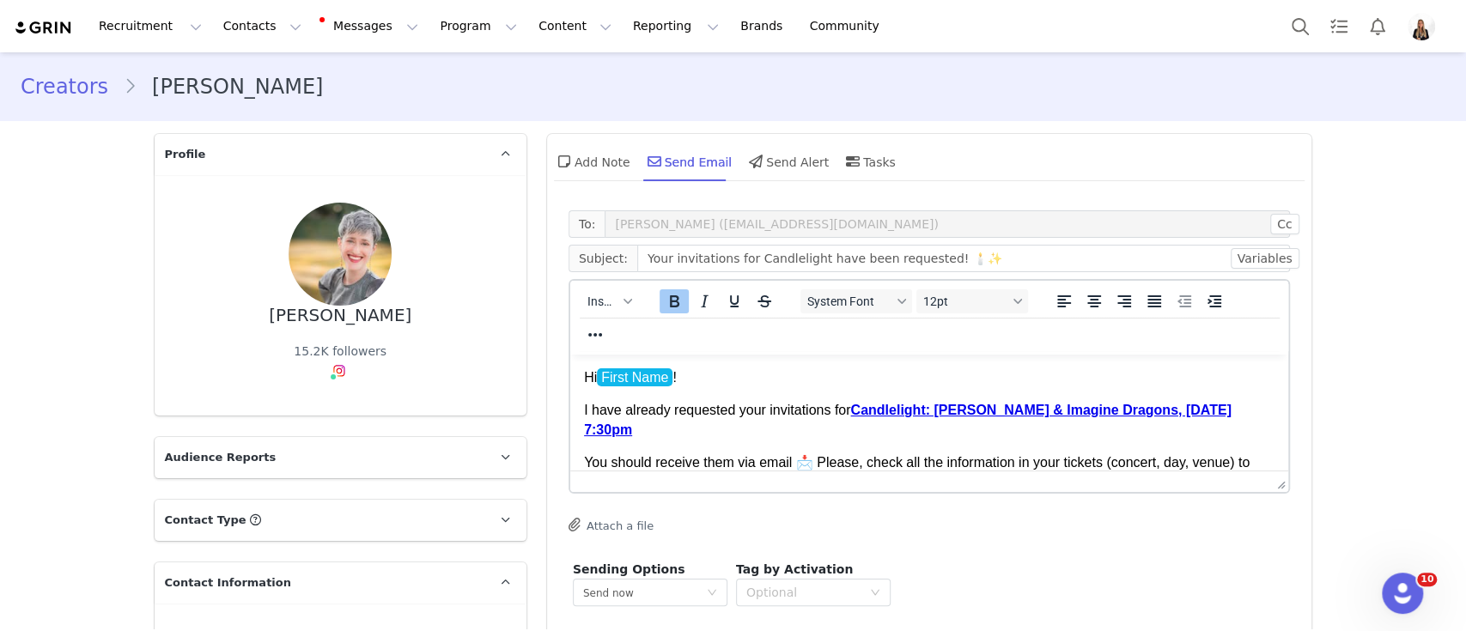
click at [750, 405] on p "I have already requested your invitations for Candlelight: Coldplay & Imagine D…" at bounding box center [928, 420] width 691 height 39
click at [702, 467] on p "You should receive them via email 📩 Please, check all the information in your t…" at bounding box center [928, 510] width 691 height 115
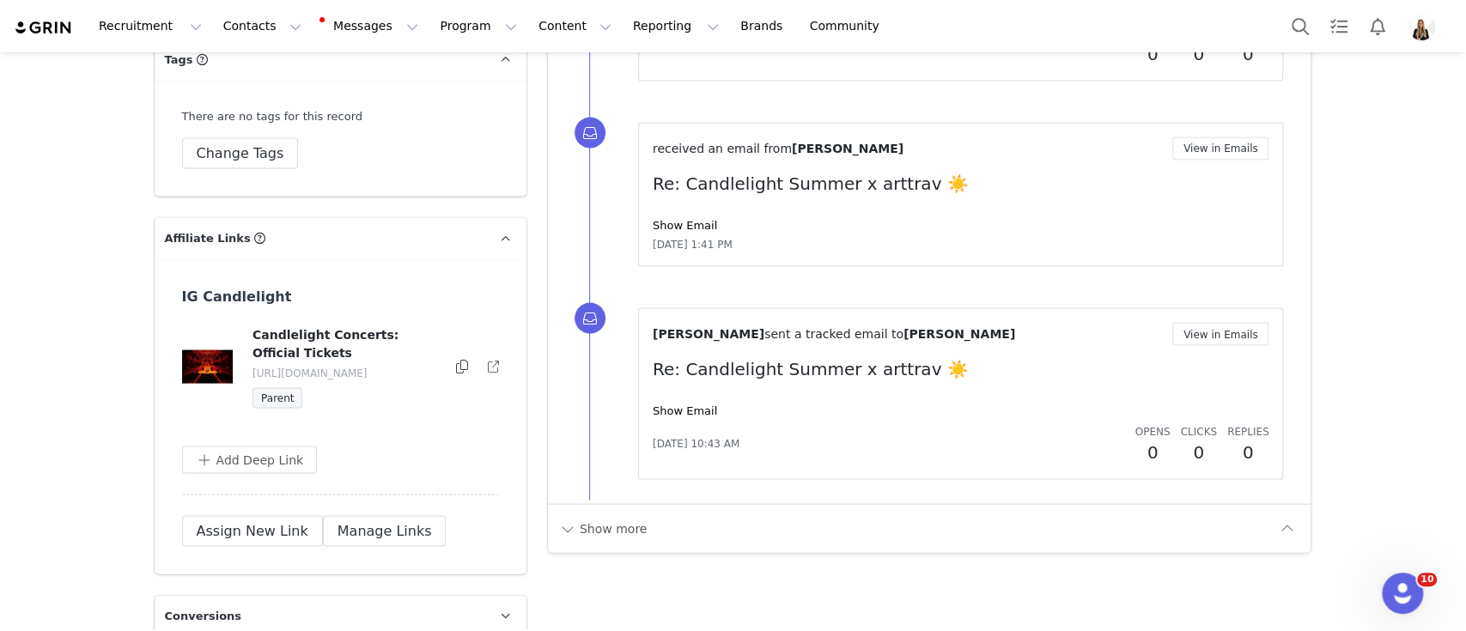
scroll to position [2289, 0]
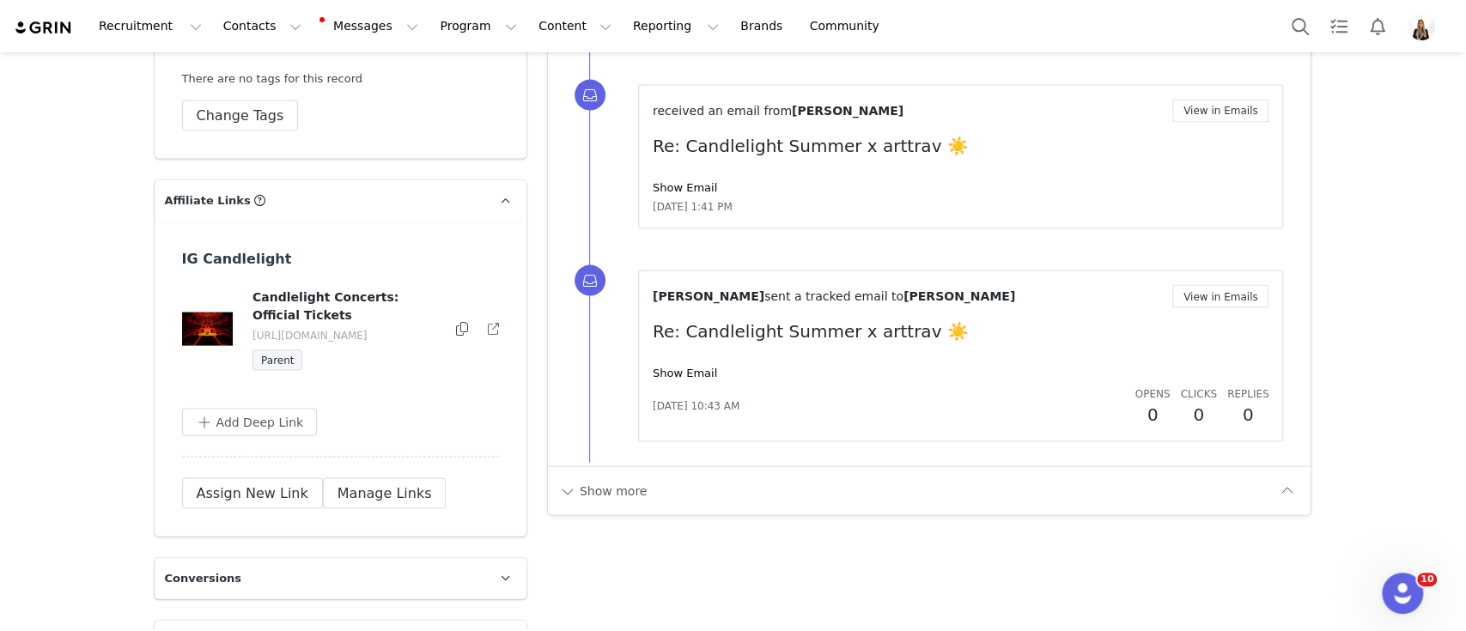
click at [456, 326] on icon at bounding box center [462, 329] width 12 height 14
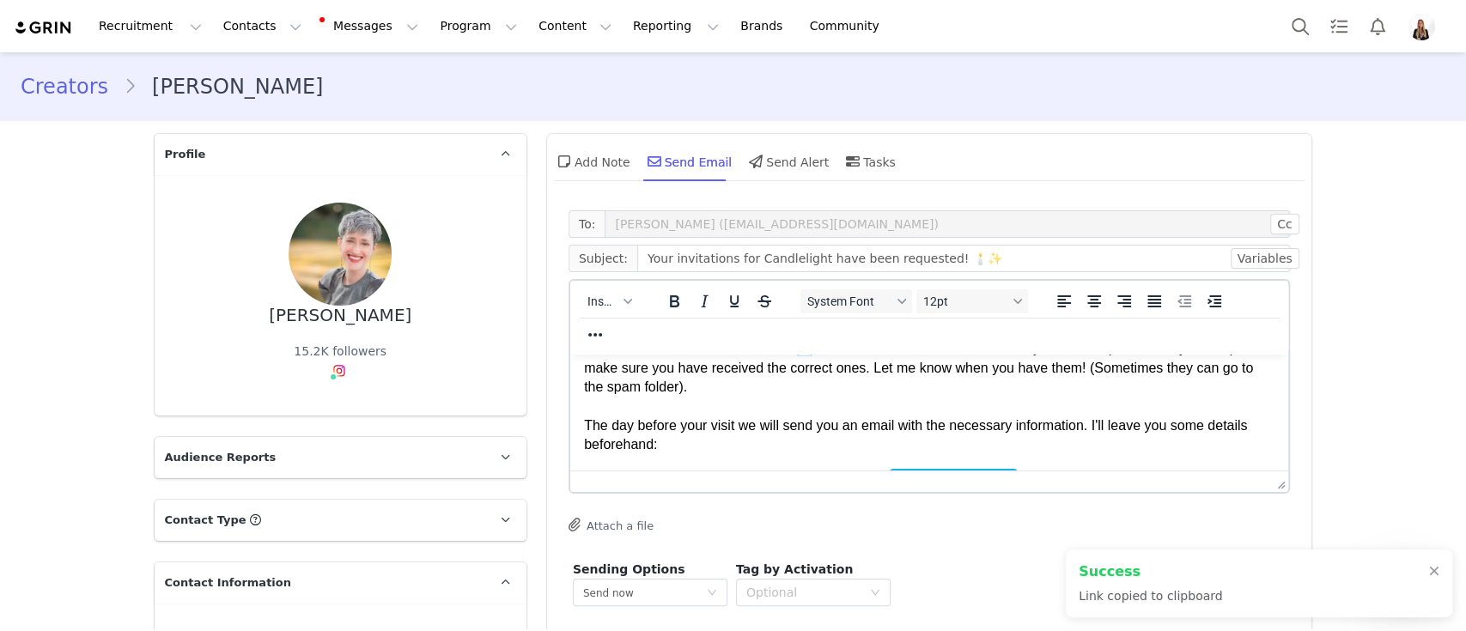
click at [1068, 475] on li "Your personalized link to add in IG Stories is Link: IG Candlelight" at bounding box center [945, 478] width 657 height 19
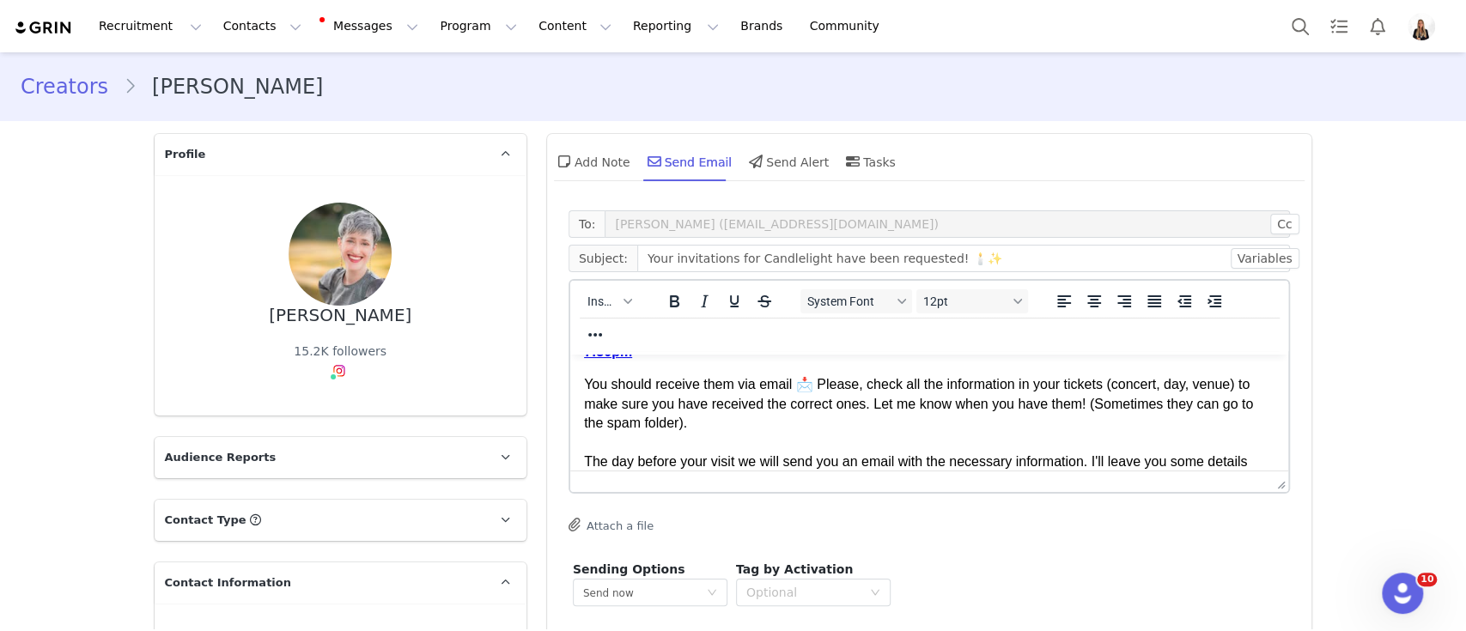
scroll to position [114, 0]
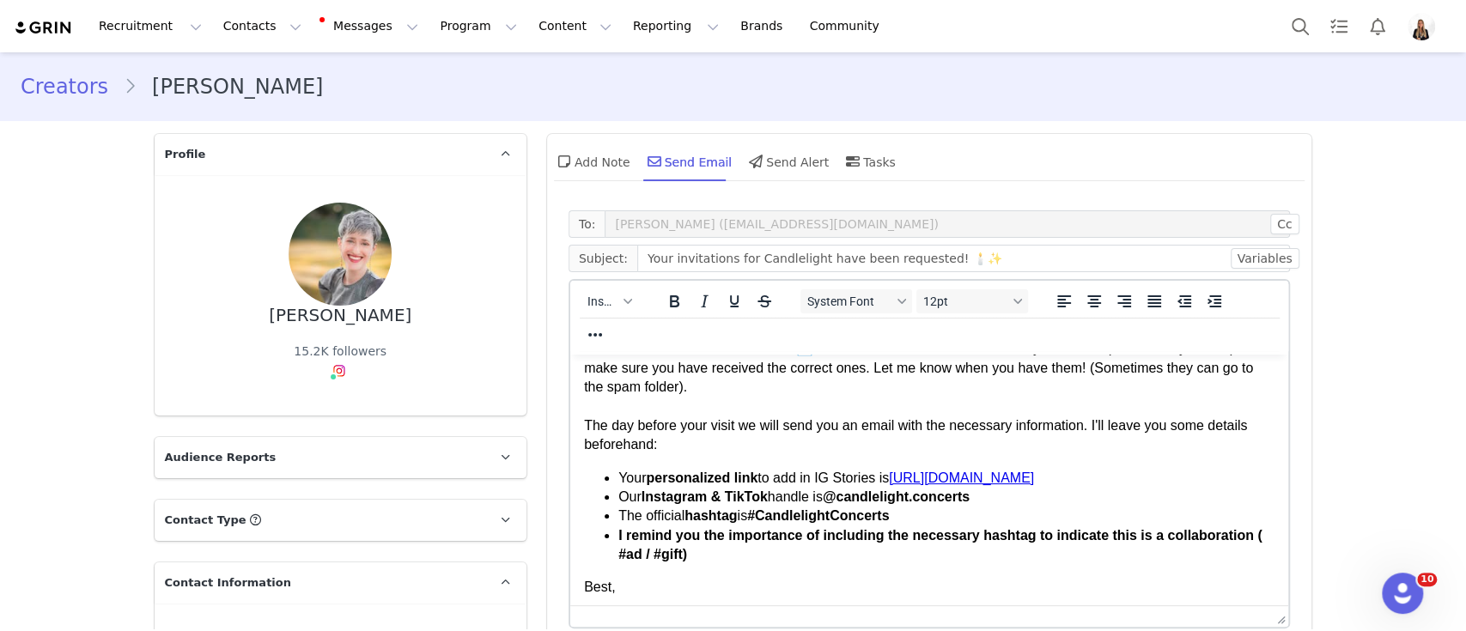
drag, startPoint x: 1270, startPoint y: 488, endPoint x: 1202, endPoint y: 660, distance: 185.4
click at [1202, 630] on html "Recruitment Recruitment Creator Search Curated Lists Landing Pages Web Extensio…" at bounding box center [733, 315] width 1466 height 631
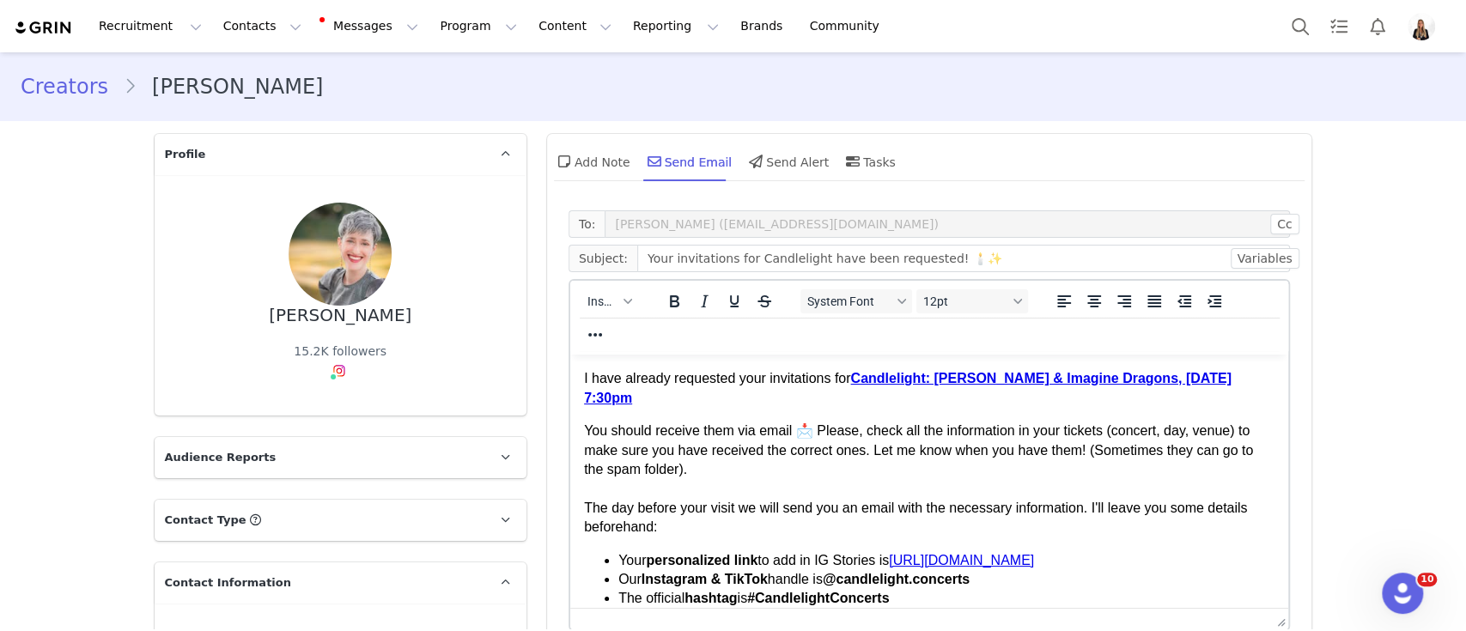
scroll to position [0, 0]
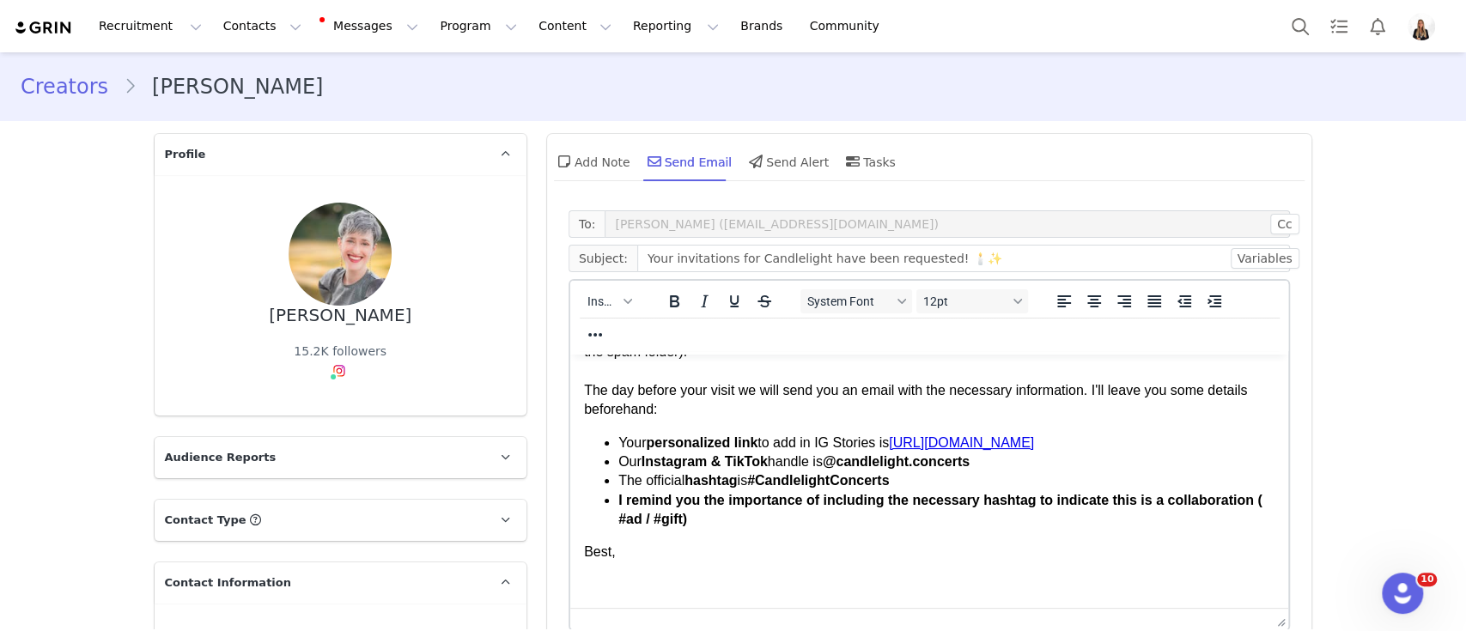
click at [725, 574] on body "Hi First Name ! I have already requested your invitations for Candlelight: Cold…" at bounding box center [928, 424] width 691 height 410
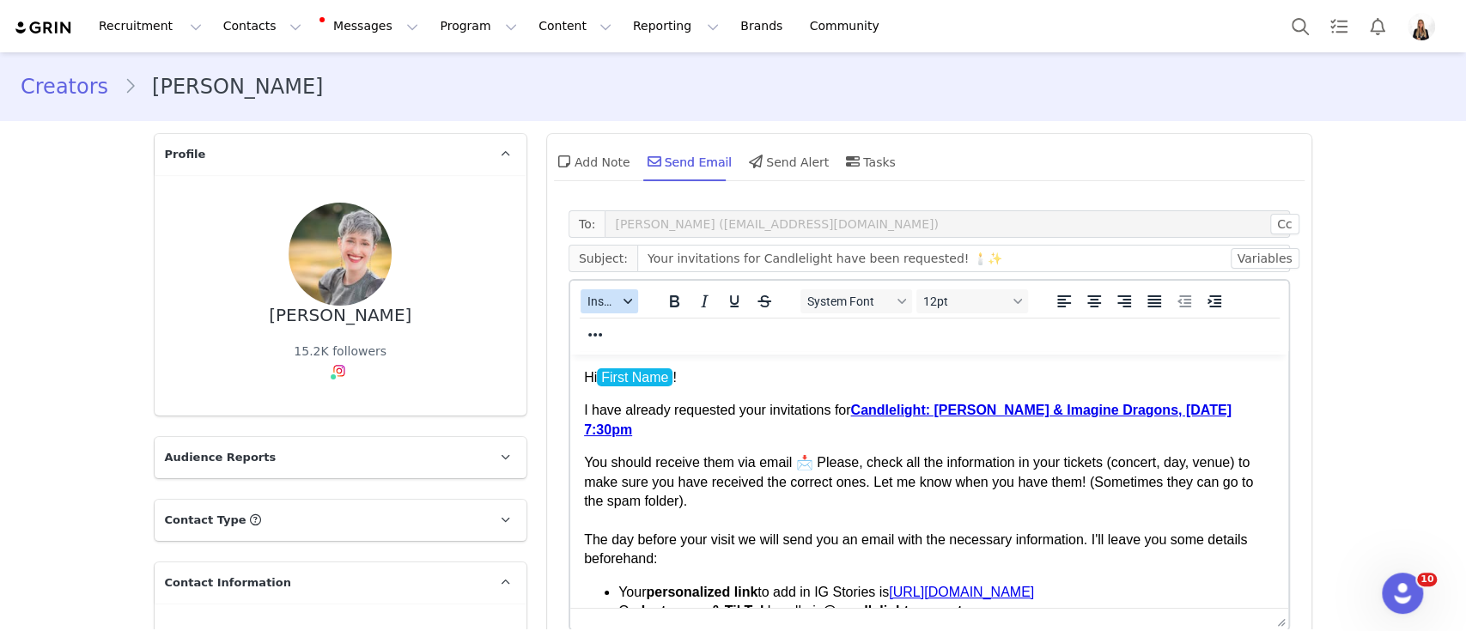
click at [592, 301] on span "Insert" at bounding box center [602, 302] width 30 height 14
click at [617, 384] on div "Insert Signature" at bounding box center [663, 386] width 155 height 21
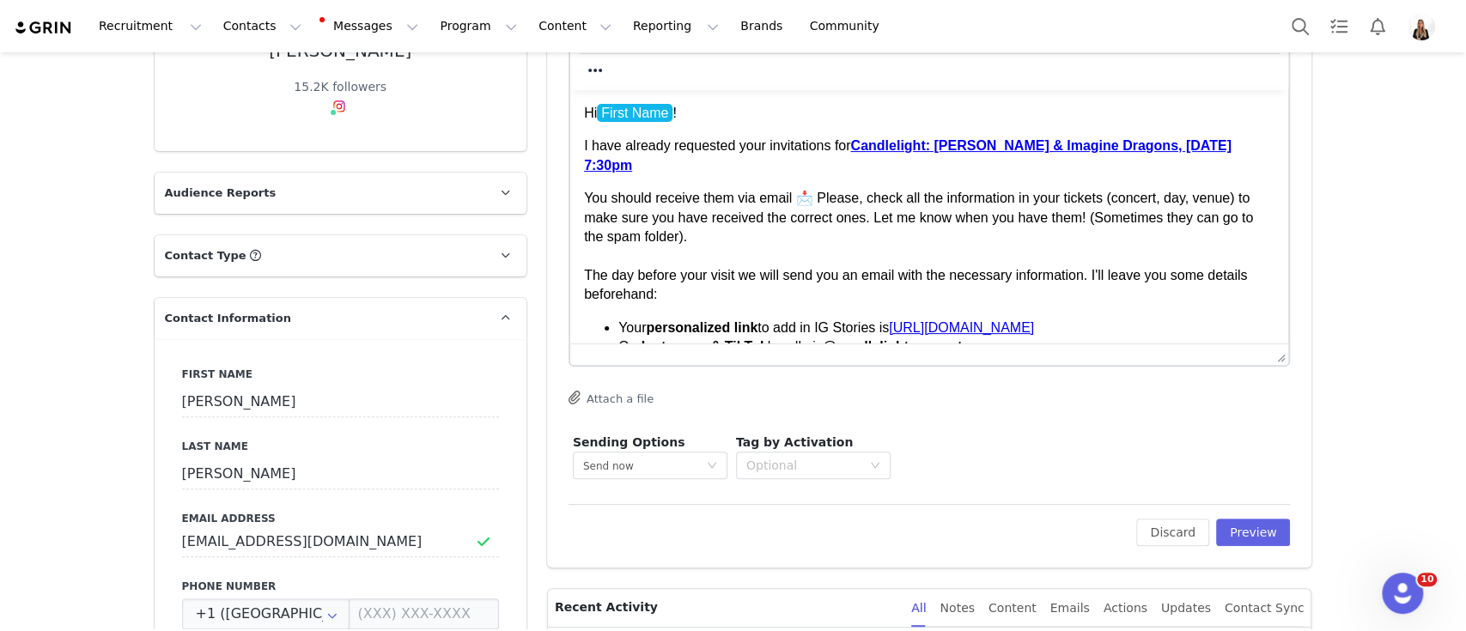
scroll to position [392, 0]
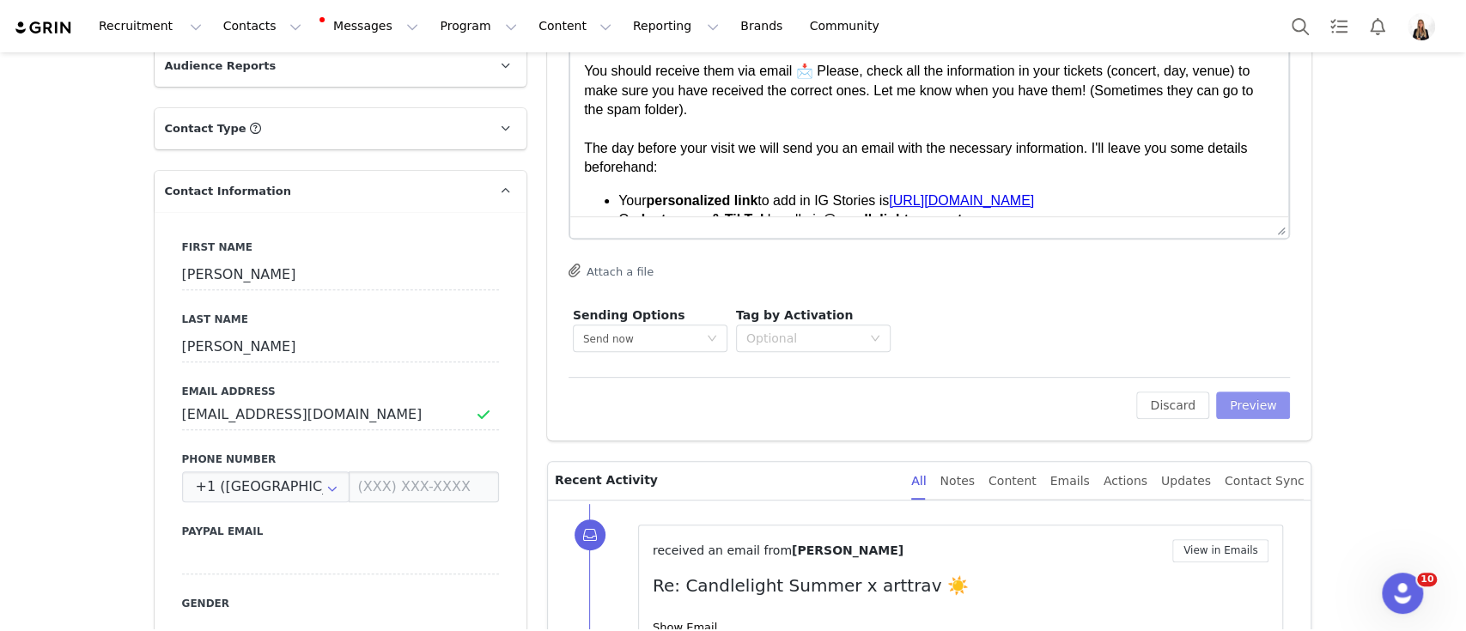
click at [1226, 408] on button "Preview" at bounding box center [1253, 405] width 75 height 27
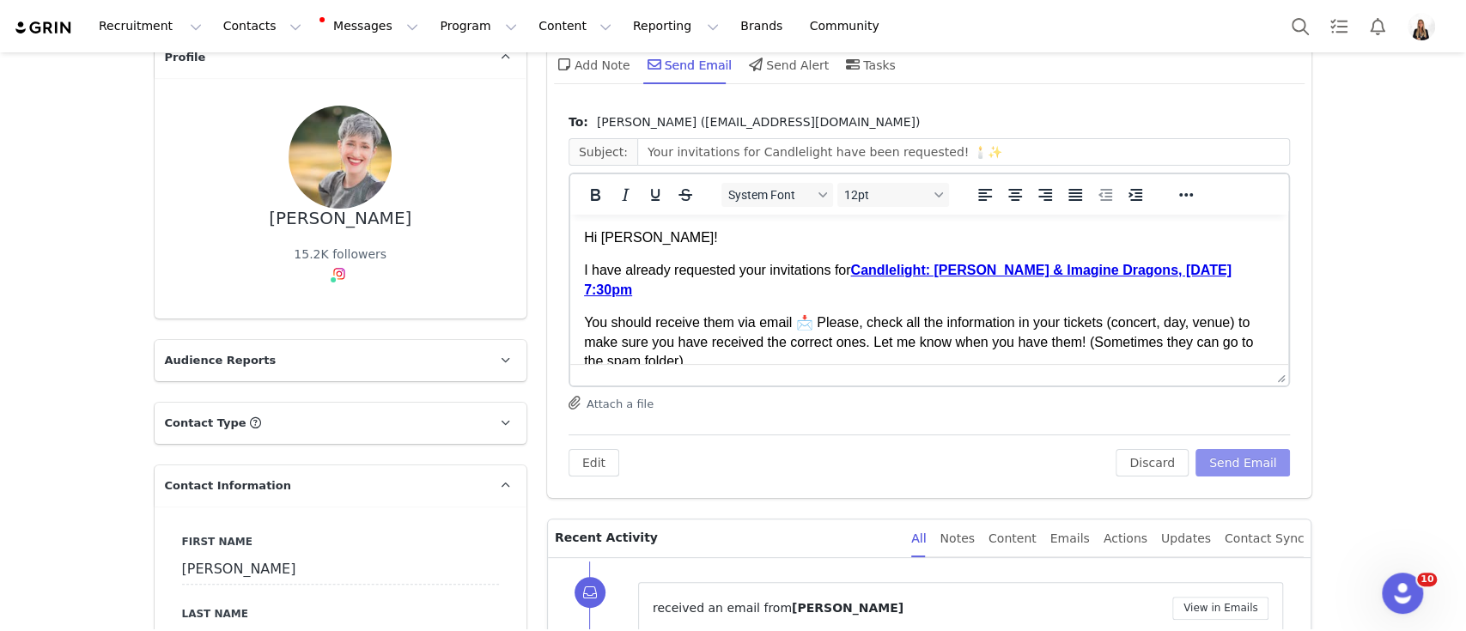
scroll to position [48, 0]
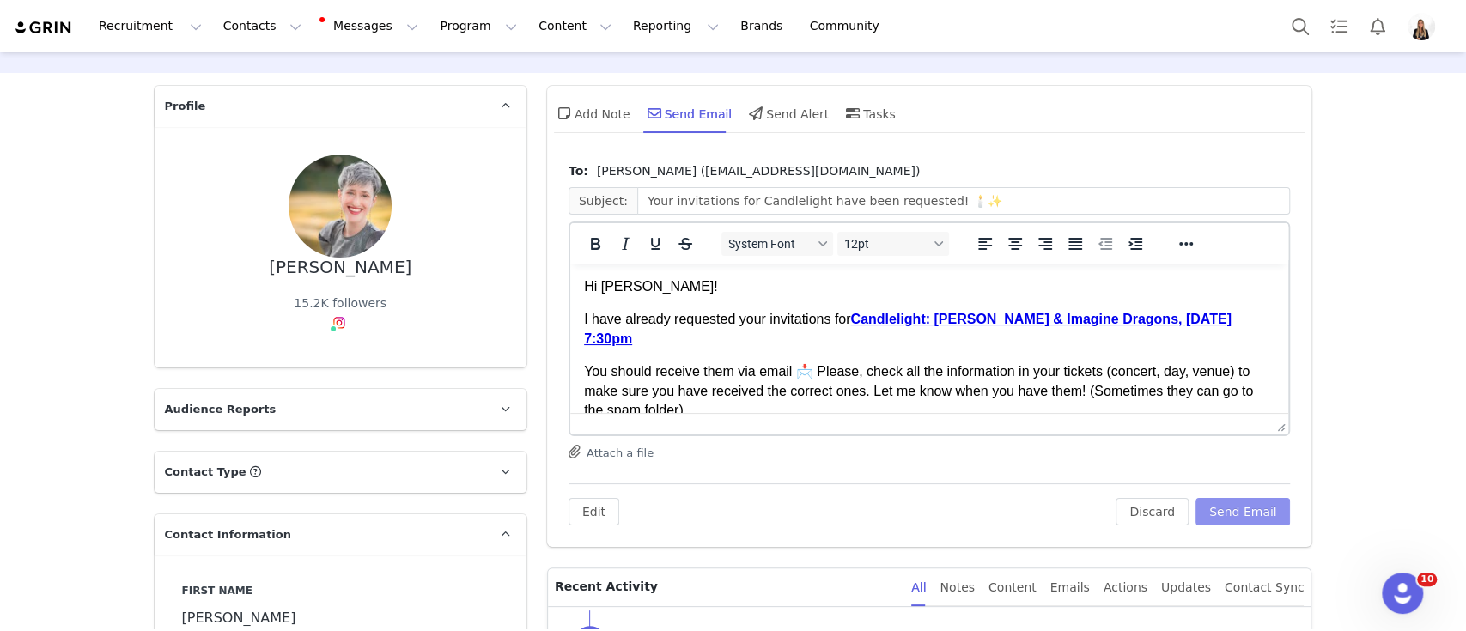
click at [1266, 512] on button "Send Email" at bounding box center [1242, 511] width 95 height 27
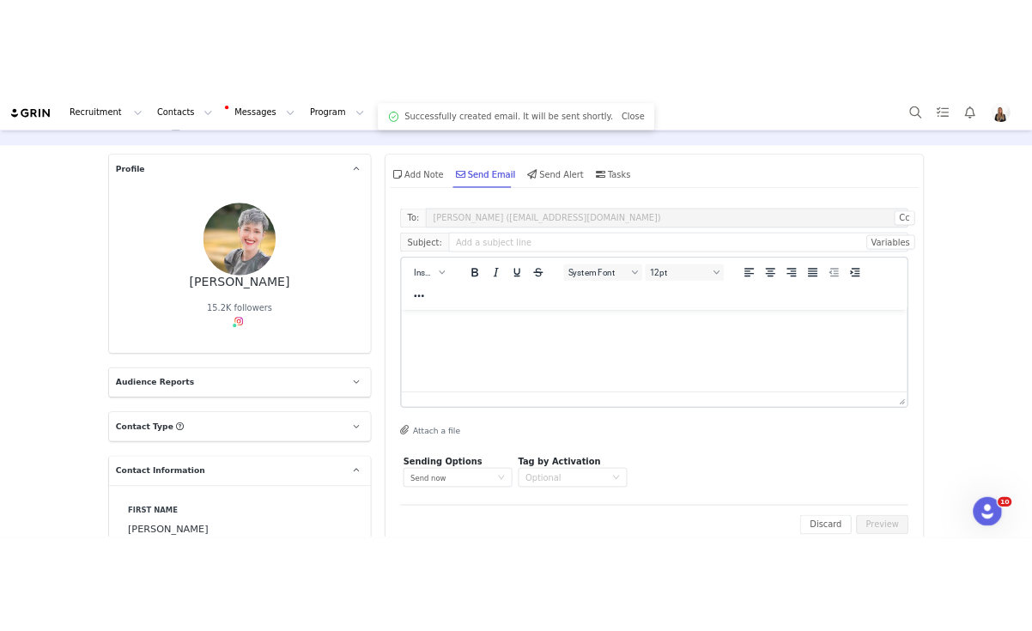
scroll to position [0, 0]
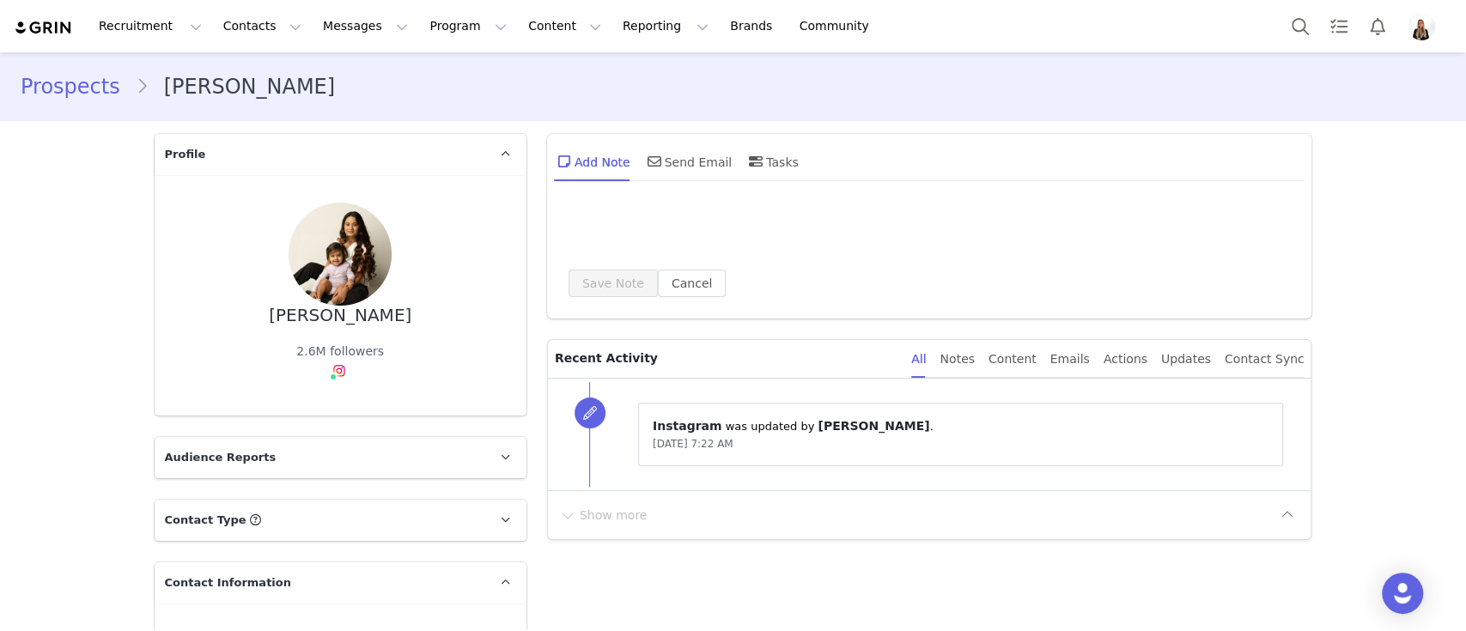
type input "+1 ([GEOGRAPHIC_DATA])"
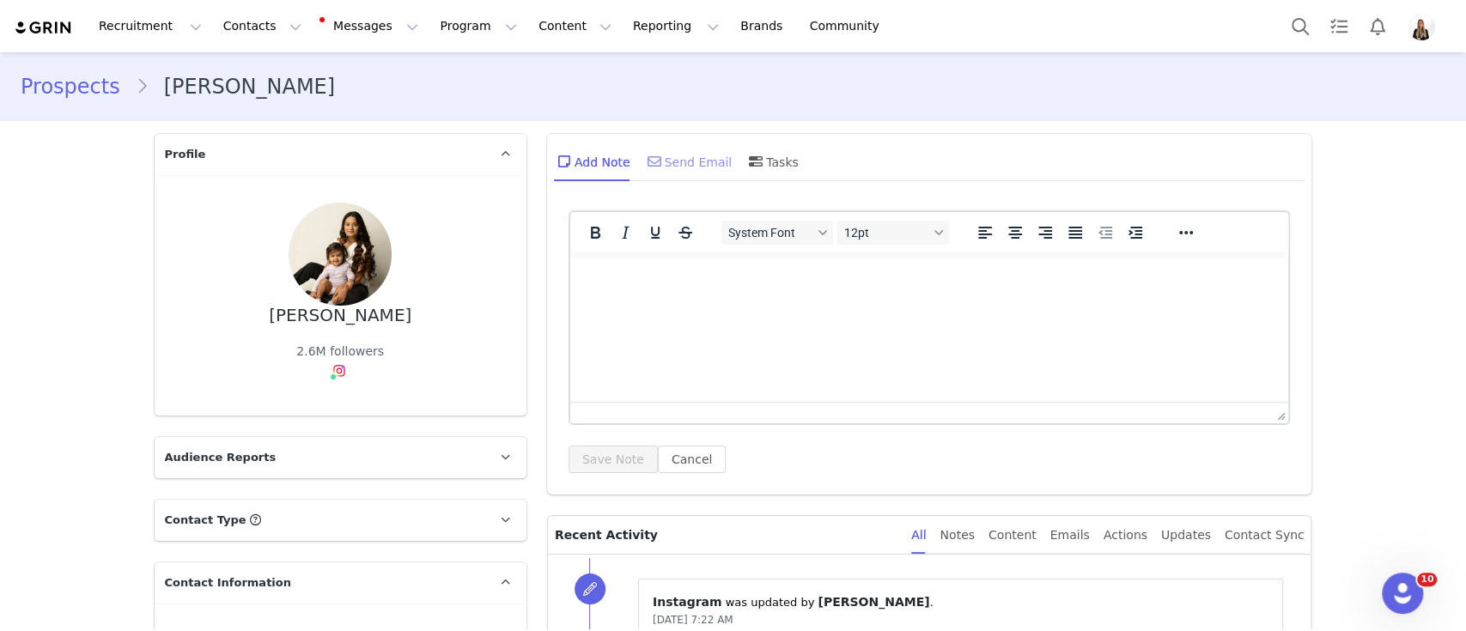
click at [673, 175] on div "Send Email" at bounding box center [688, 161] width 88 height 41
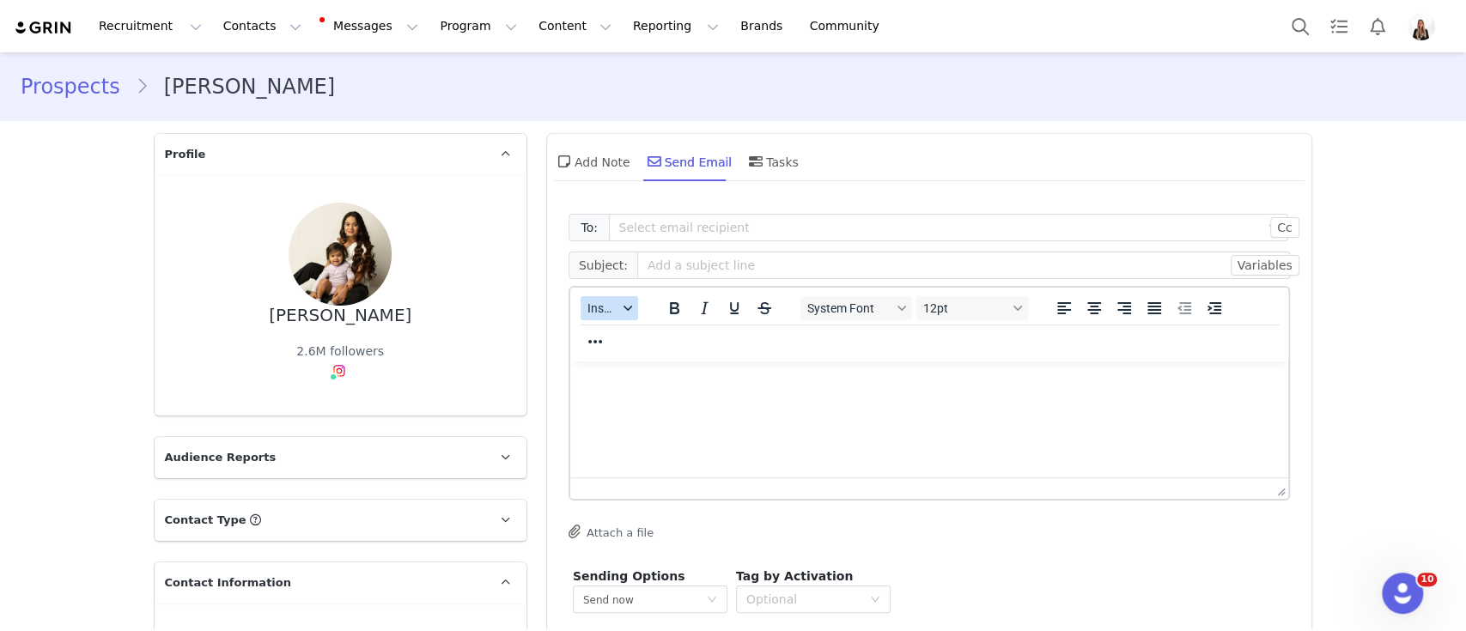
click at [611, 296] on button "Insert" at bounding box center [609, 308] width 58 height 24
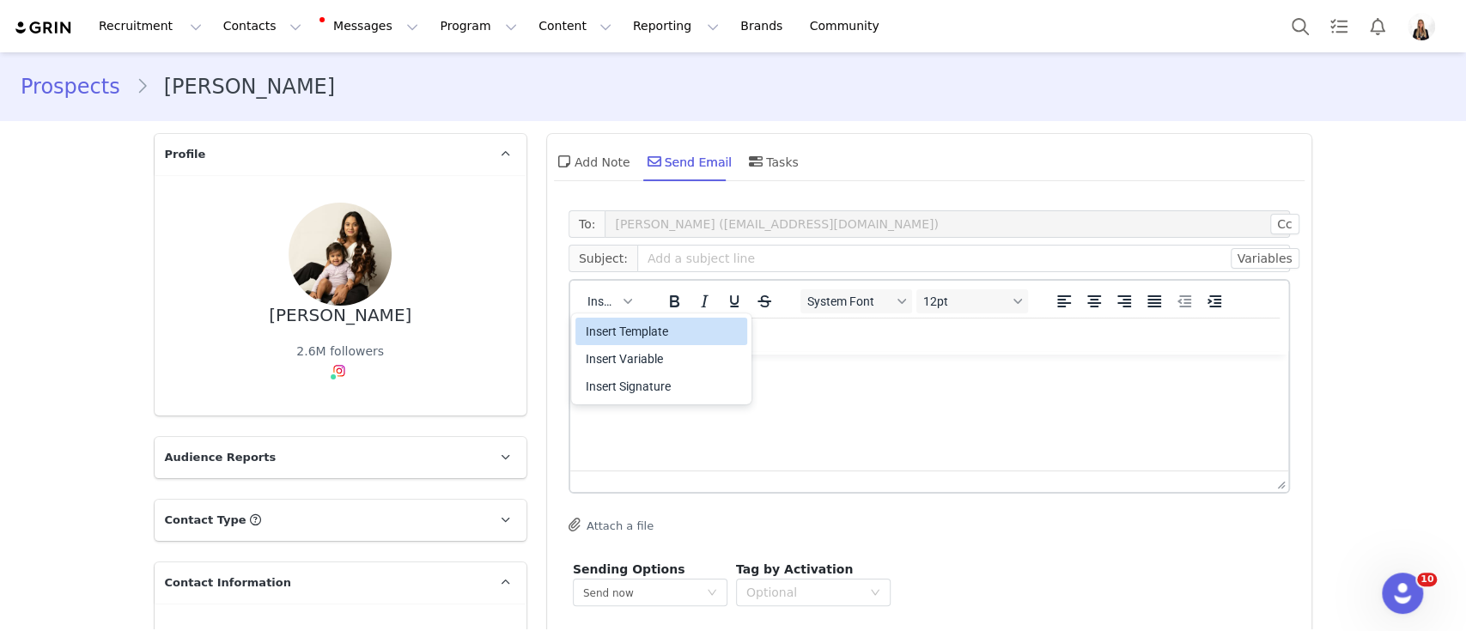
click at [646, 335] on div "Insert Template" at bounding box center [663, 331] width 155 height 21
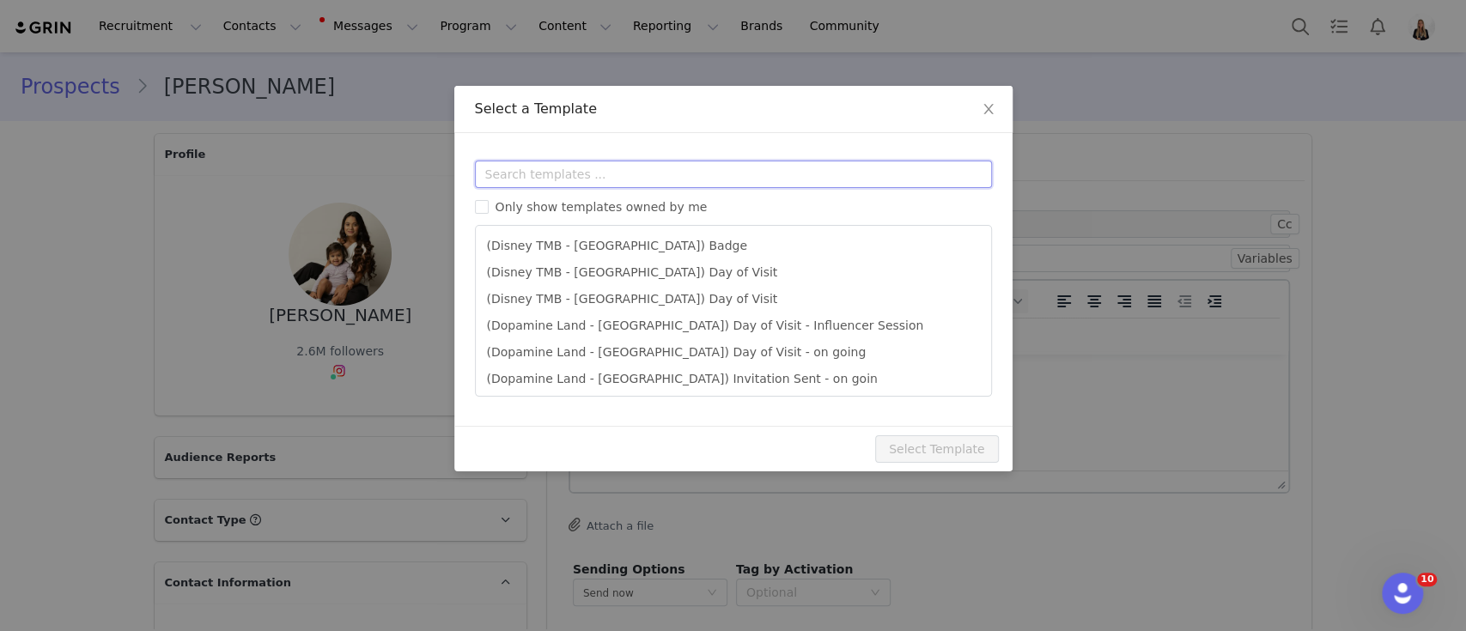
click at [627, 186] on input "text" at bounding box center [733, 174] width 517 height 27
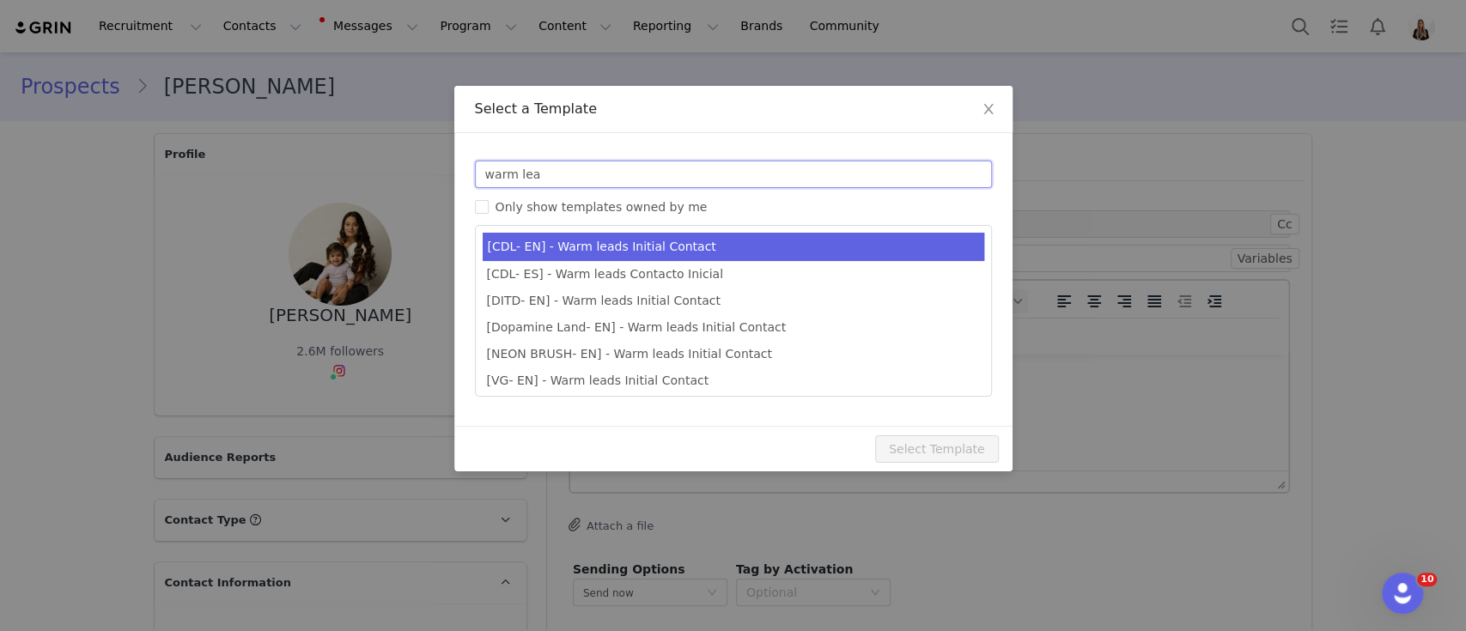
type input "warm lea"
type input "Candlelight Concerts x [instagram_username] 🕯"
click at [654, 240] on li "[CDL- EN] - Warm leads Initial Contact" at bounding box center [733, 247] width 501 height 28
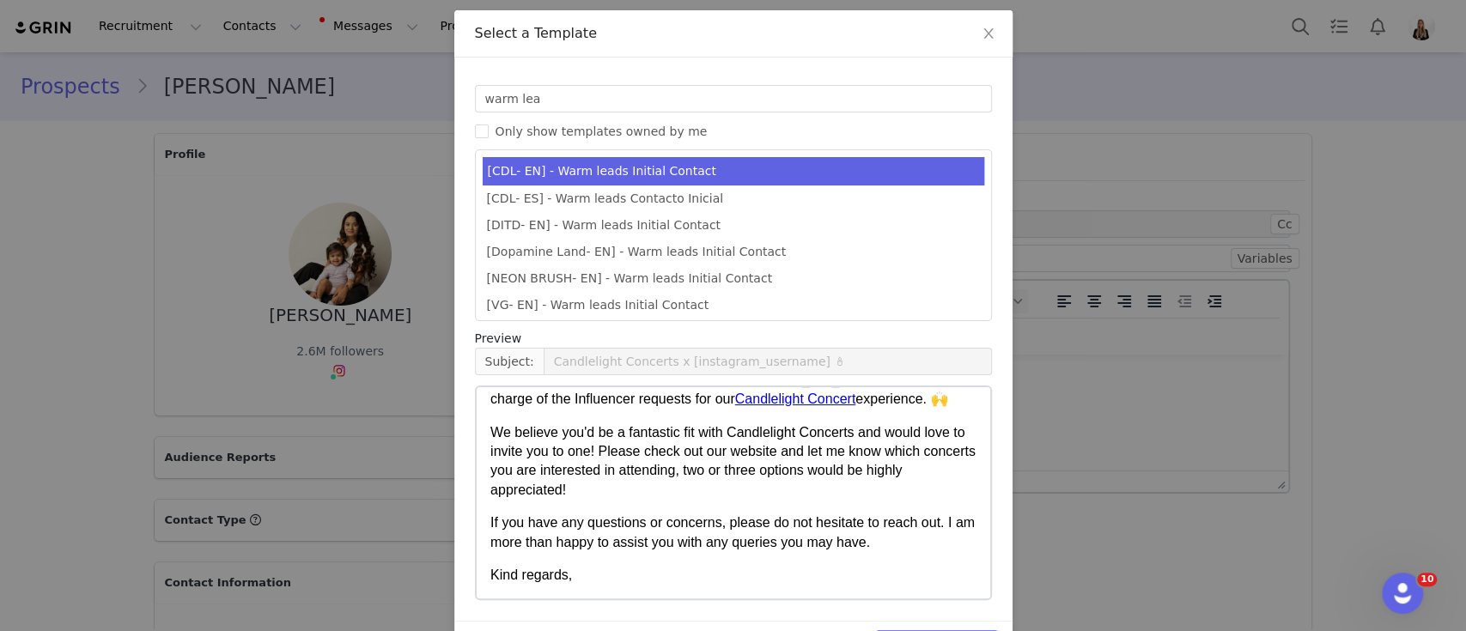
scroll to position [131, 0]
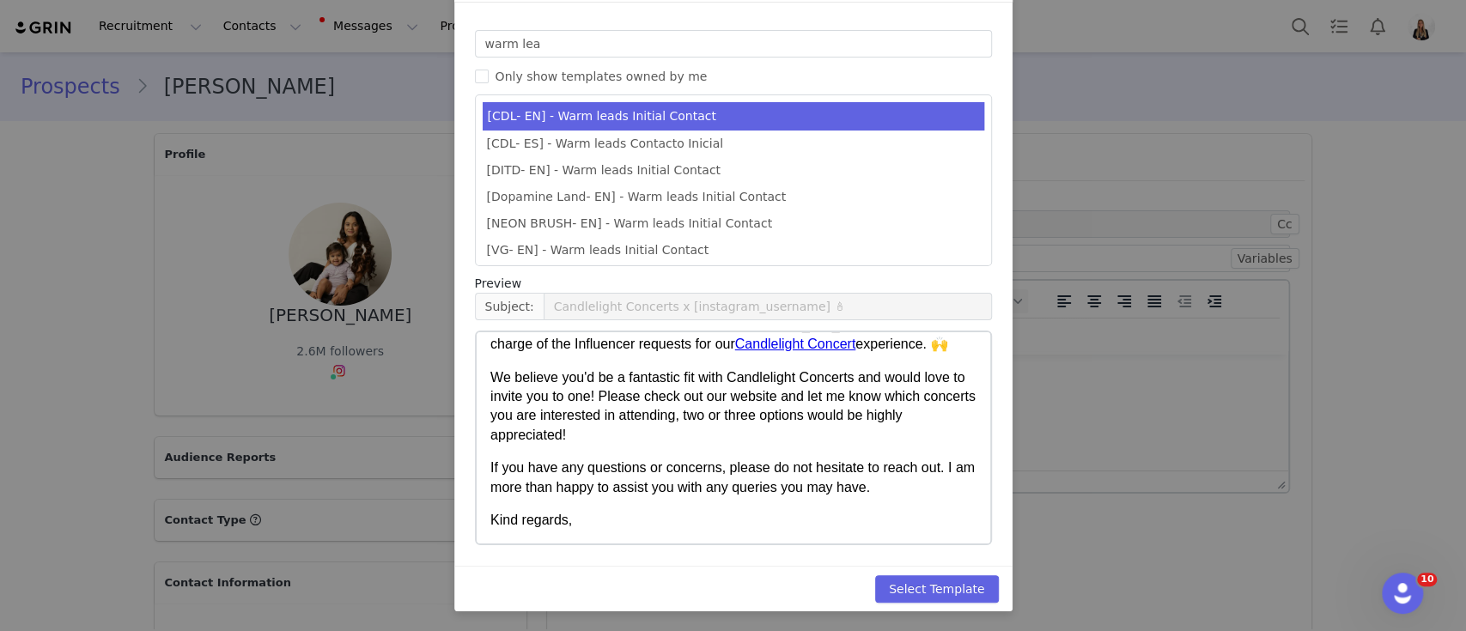
click at [946, 604] on div "Select Template" at bounding box center [733, 589] width 558 height 46
click at [950, 592] on button "Select Template" at bounding box center [937, 588] width 124 height 27
type input "Candlelight Concerts x [instagram_username] 🕯"
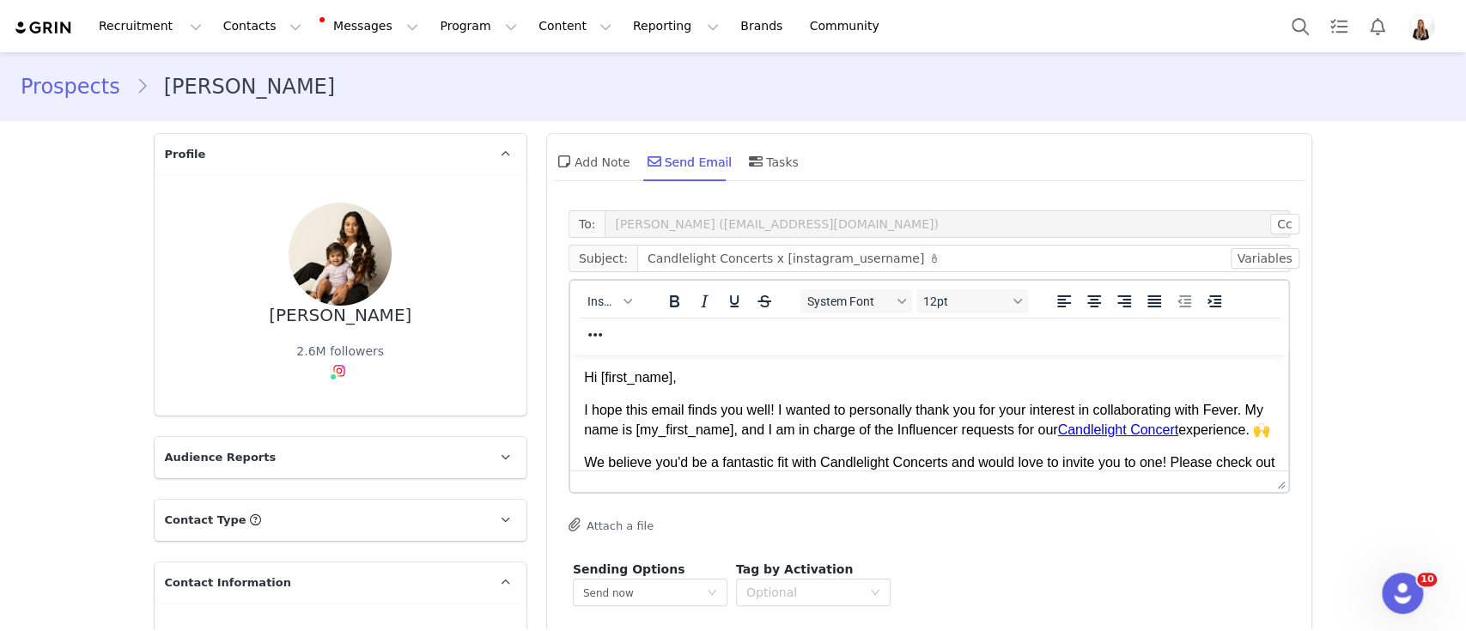
scroll to position [0, 0]
click at [949, 422] on p "I hope this email finds you well! I wanted to personally thank you for your int…" at bounding box center [928, 420] width 691 height 39
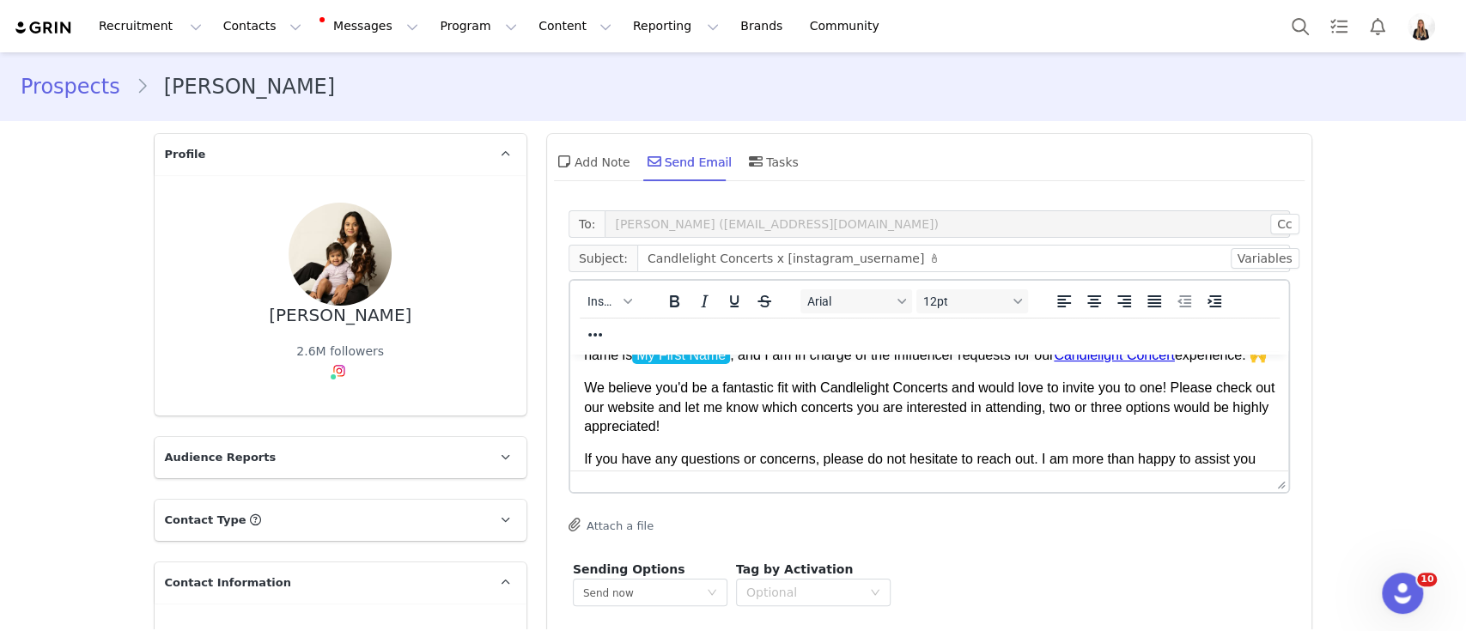
scroll to position [132, 0]
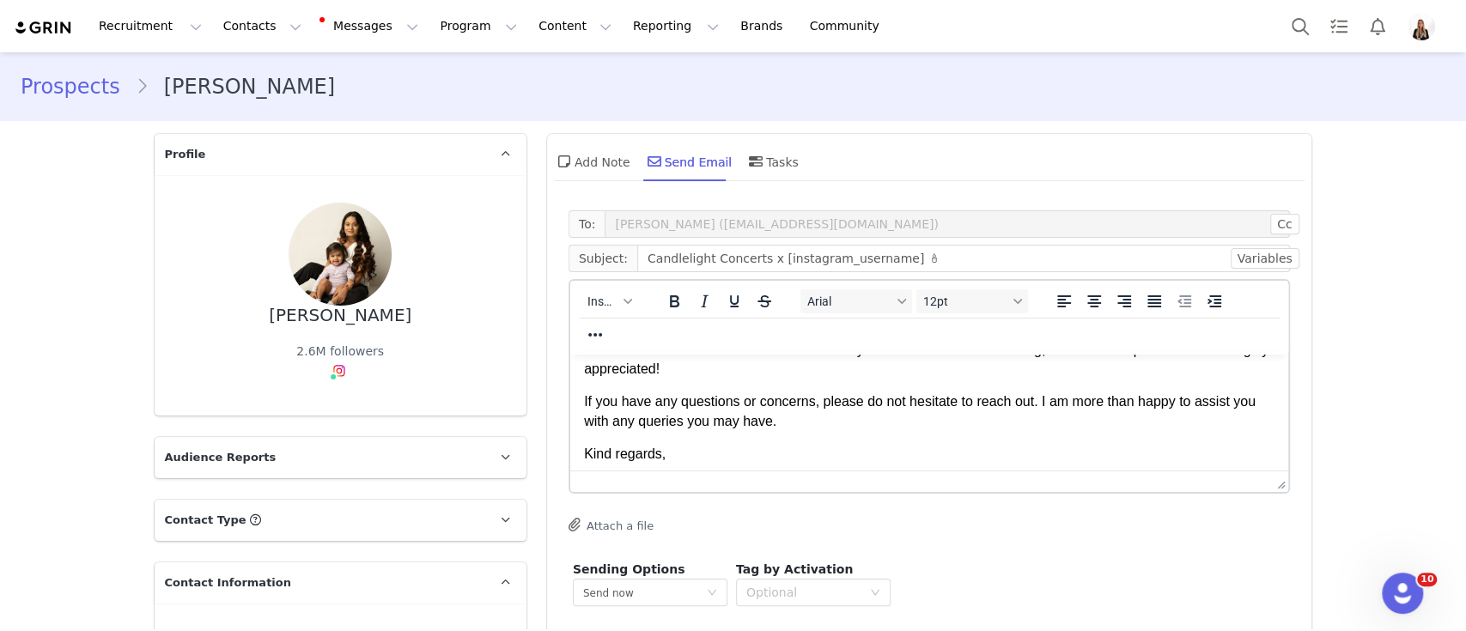
click at [859, 465] on body "Hi First Name , I hope this email finds you well! I wanted to personally thank …" at bounding box center [928, 350] width 691 height 228
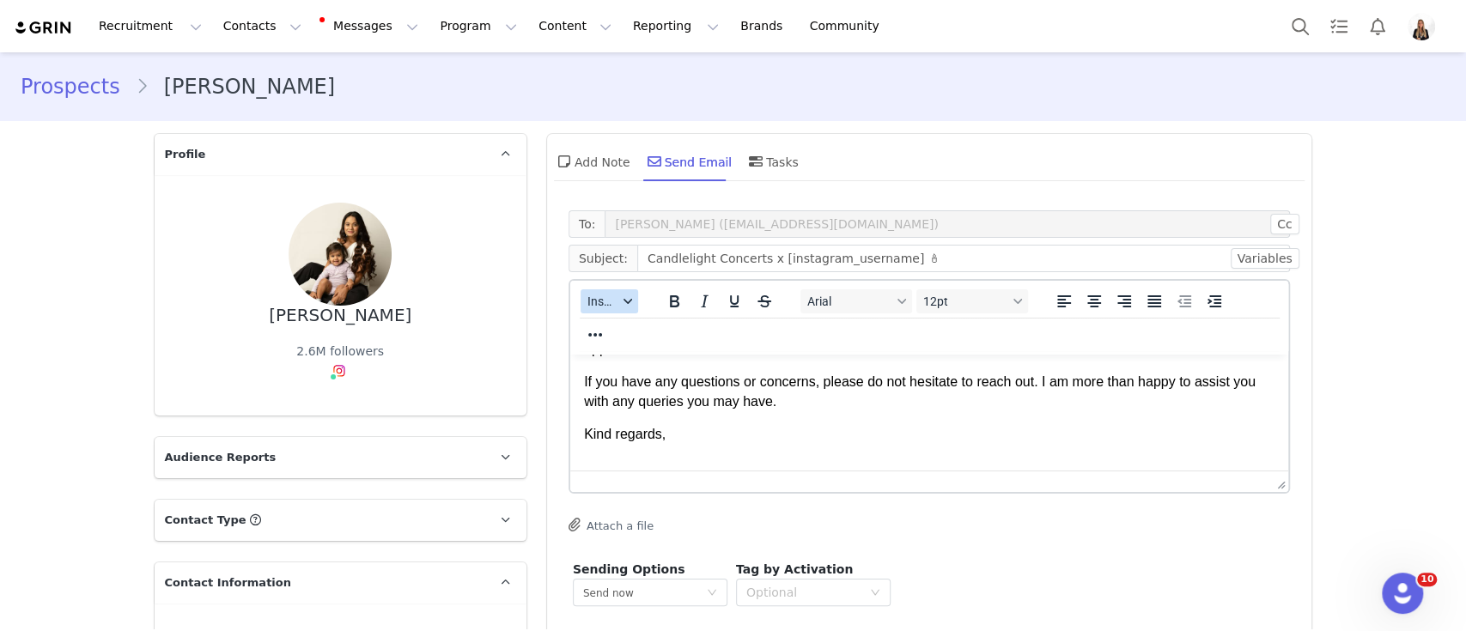
click at [622, 307] on button "Insert" at bounding box center [609, 301] width 58 height 24
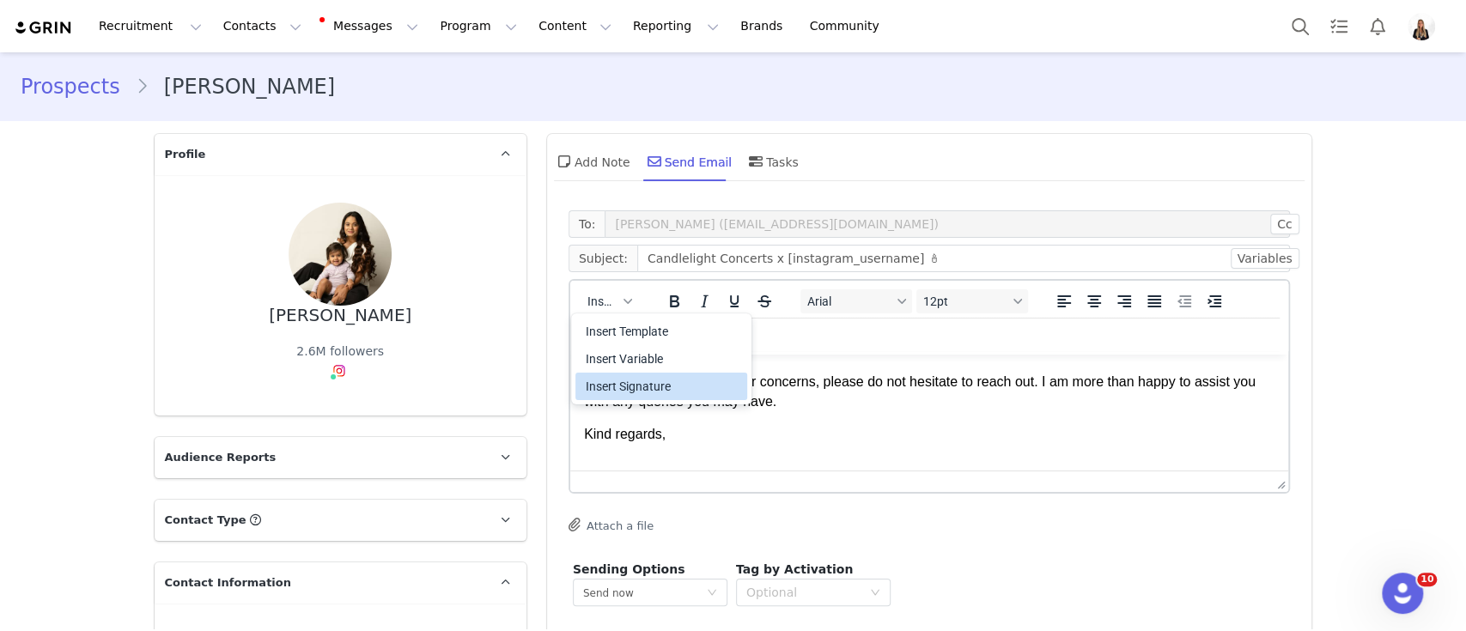
click at [641, 387] on div "Insert Signature" at bounding box center [663, 386] width 155 height 21
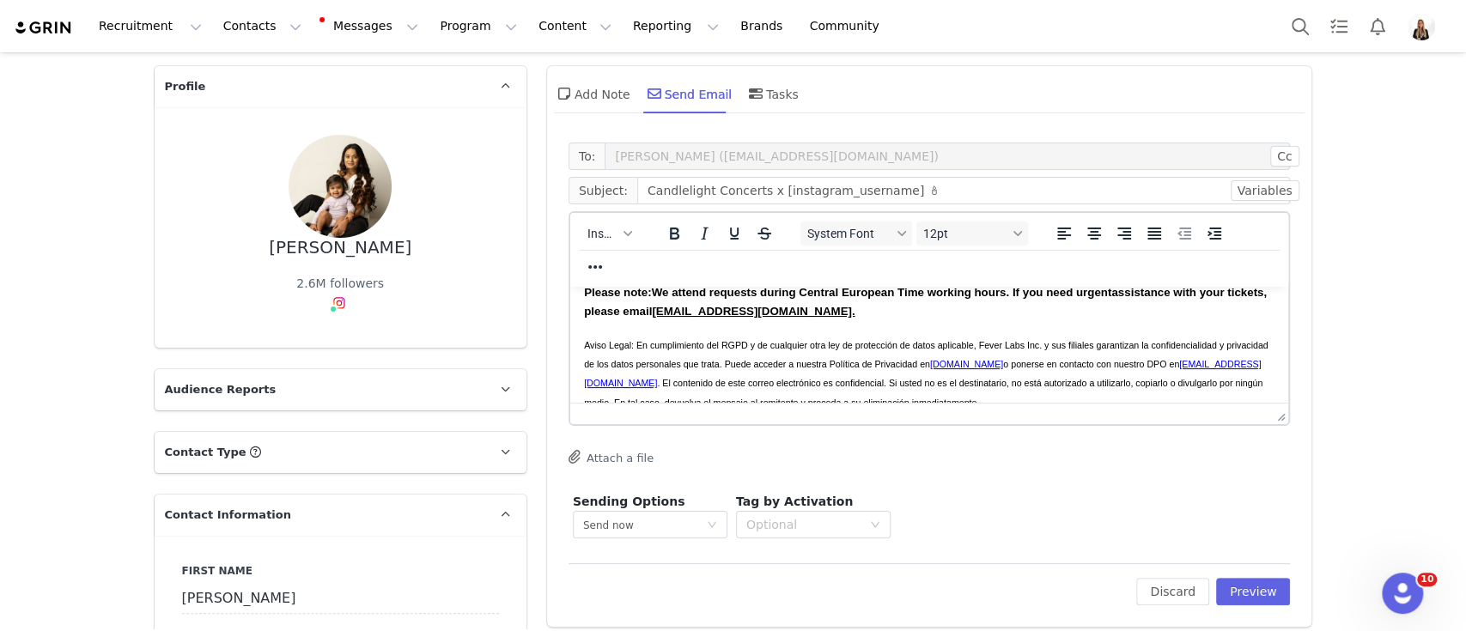
scroll to position [114, 0]
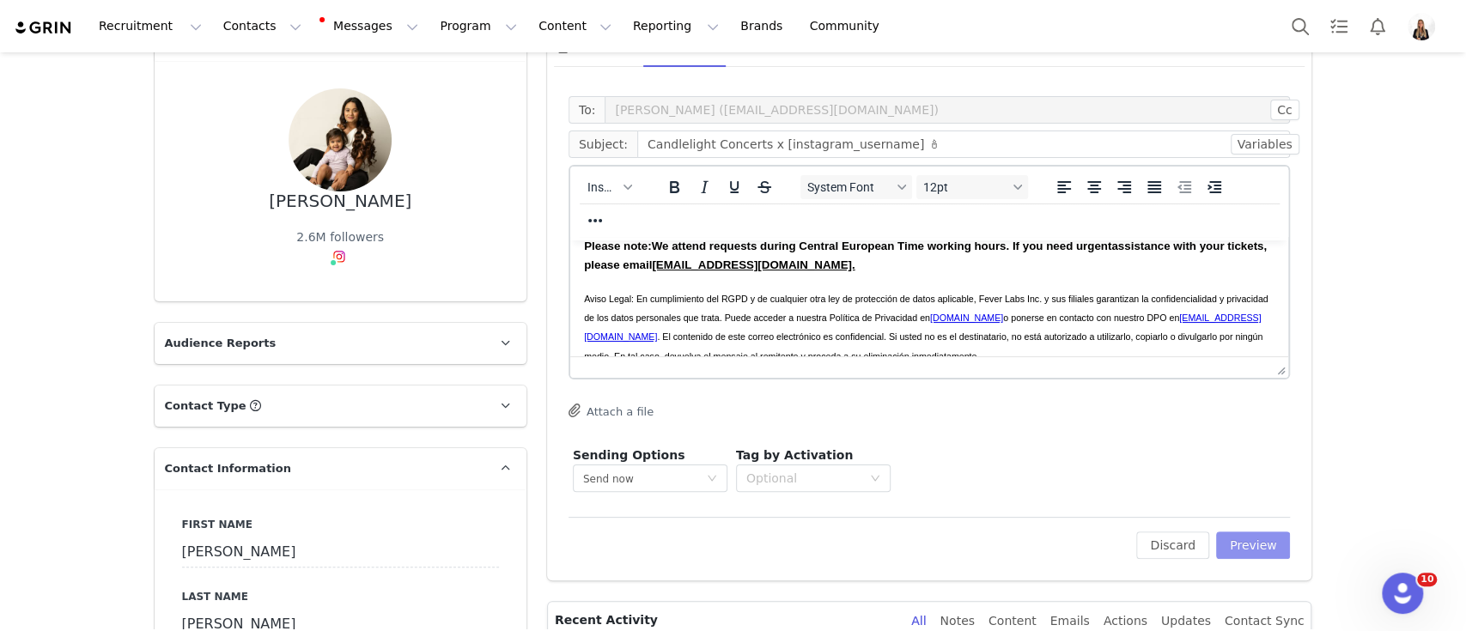
click at [1244, 531] on button "Preview" at bounding box center [1253, 544] width 75 height 27
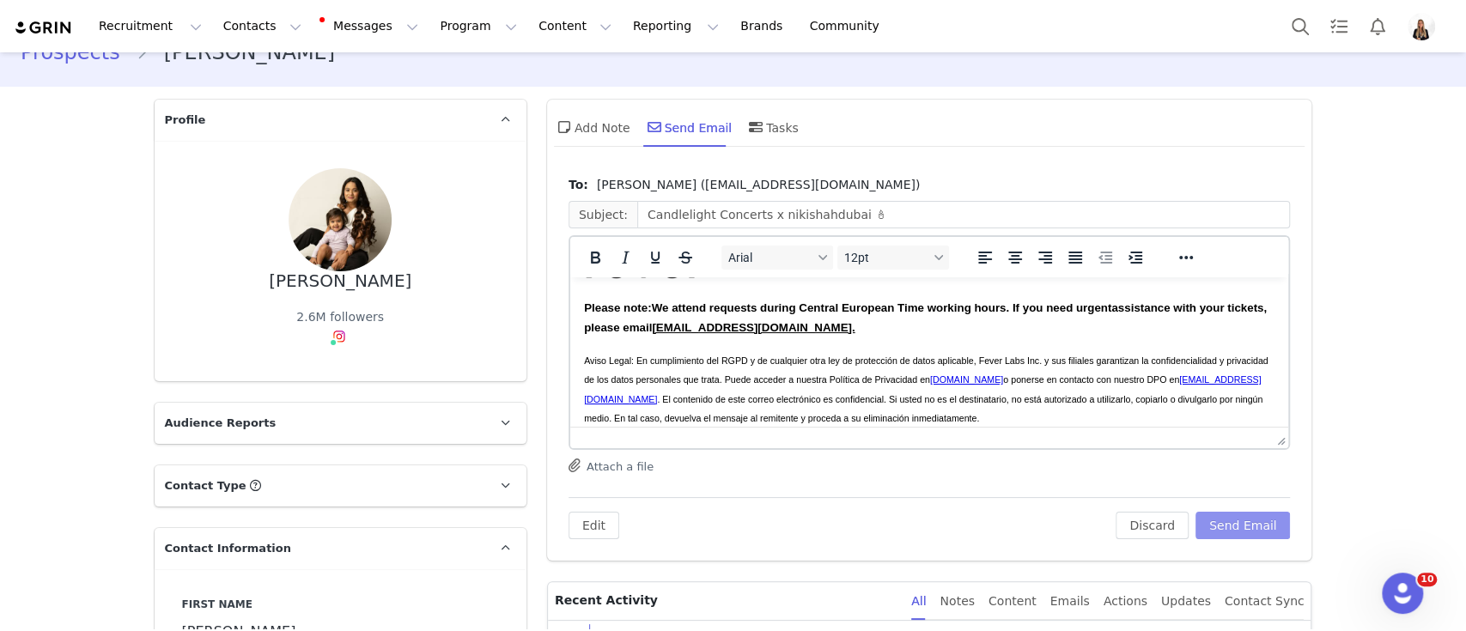
scroll to position [0, 0]
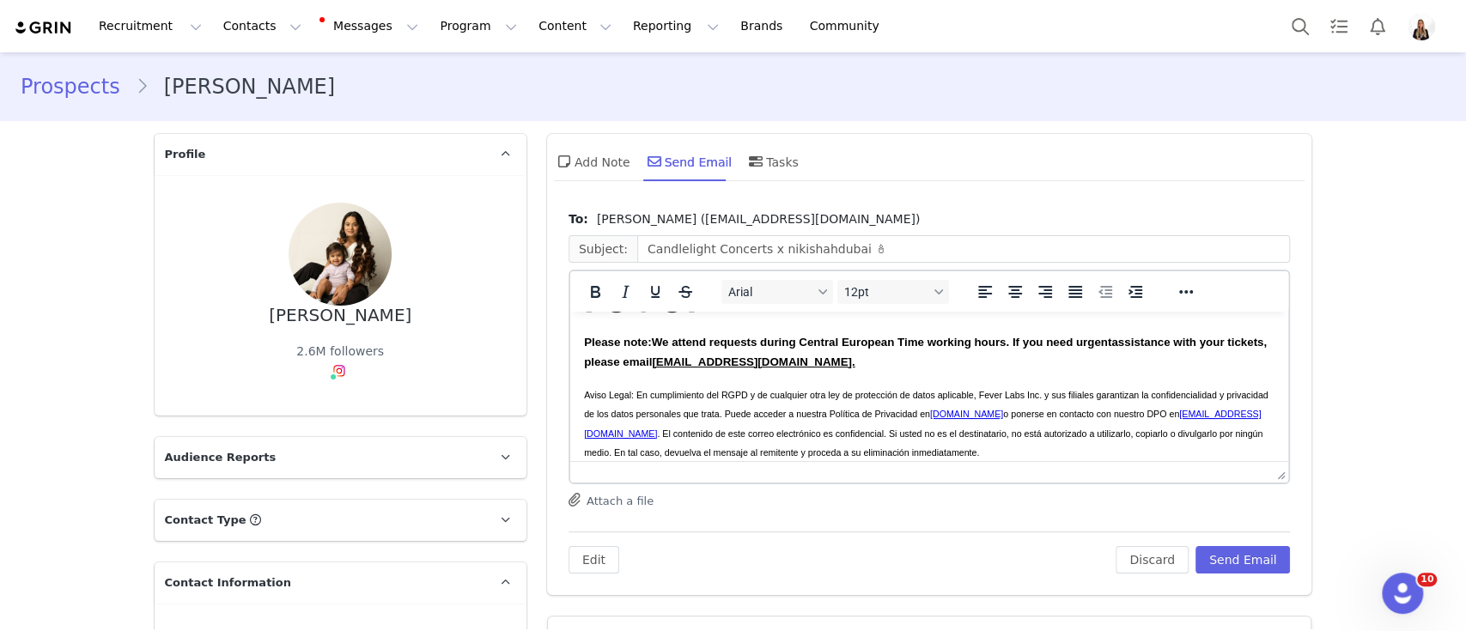
drag, startPoint x: 1248, startPoint y: 532, endPoint x: 1250, endPoint y: 543, distance: 11.3
click at [1250, 536] on div "Edit Discard Send Email" at bounding box center [929, 552] width 722 height 42
click at [1249, 556] on button "Send Email" at bounding box center [1242, 559] width 95 height 27
